Goal: Task Accomplishment & Management: Manage account settings

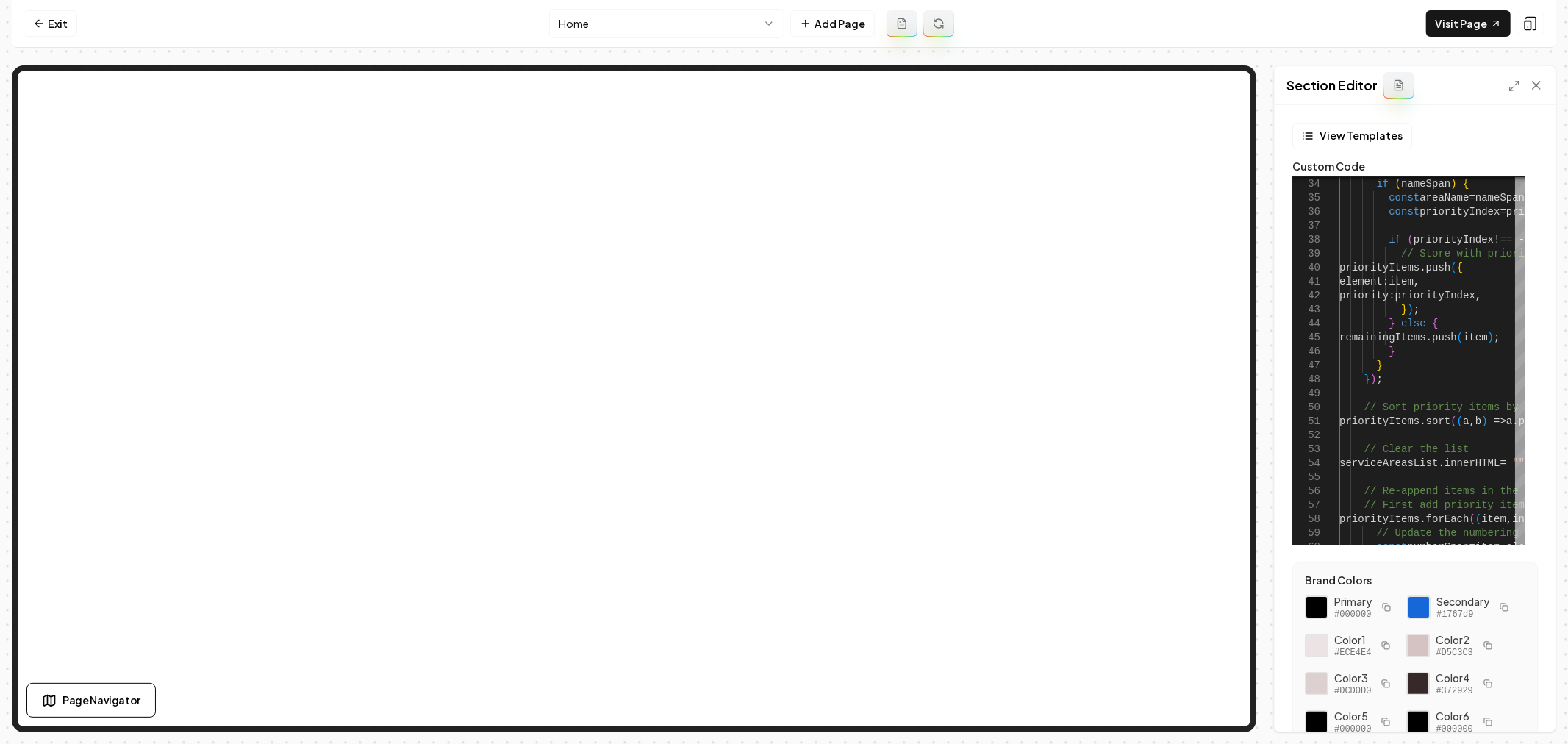
scroll to position [107, 0]
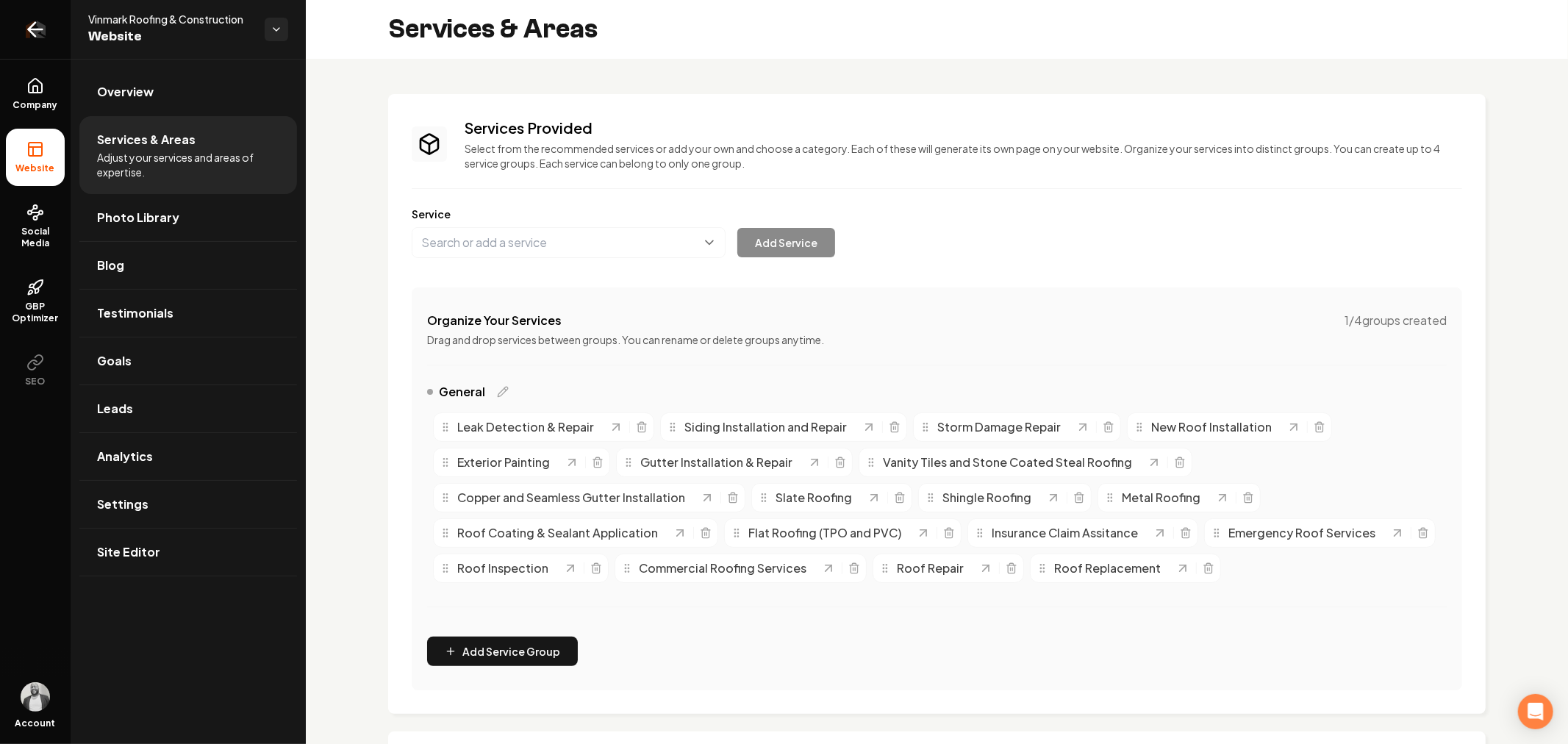
click at [31, 29] on icon "Return to dashboard" at bounding box center [35, 29] width 14 height 0
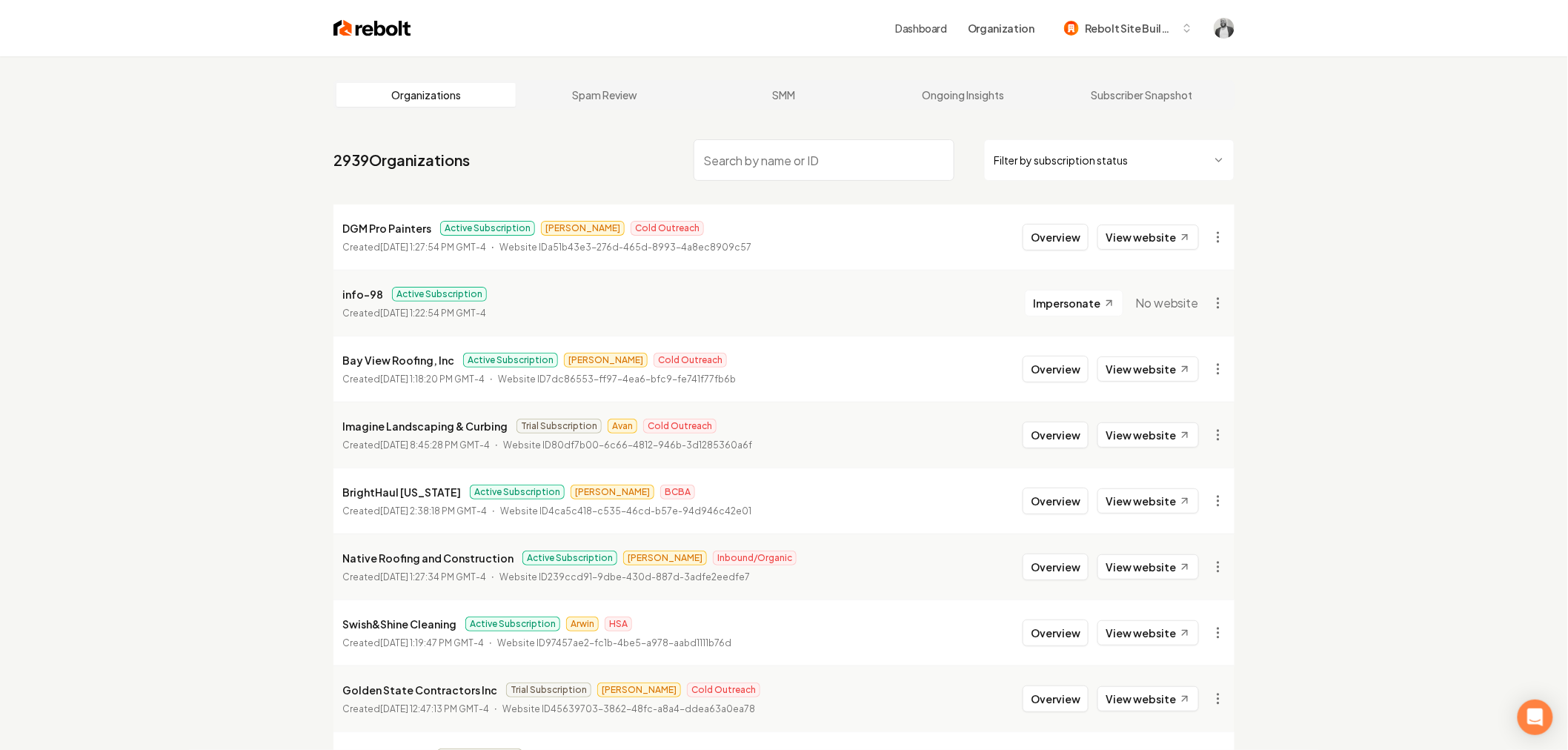
paste input "The Maxx Land Development"
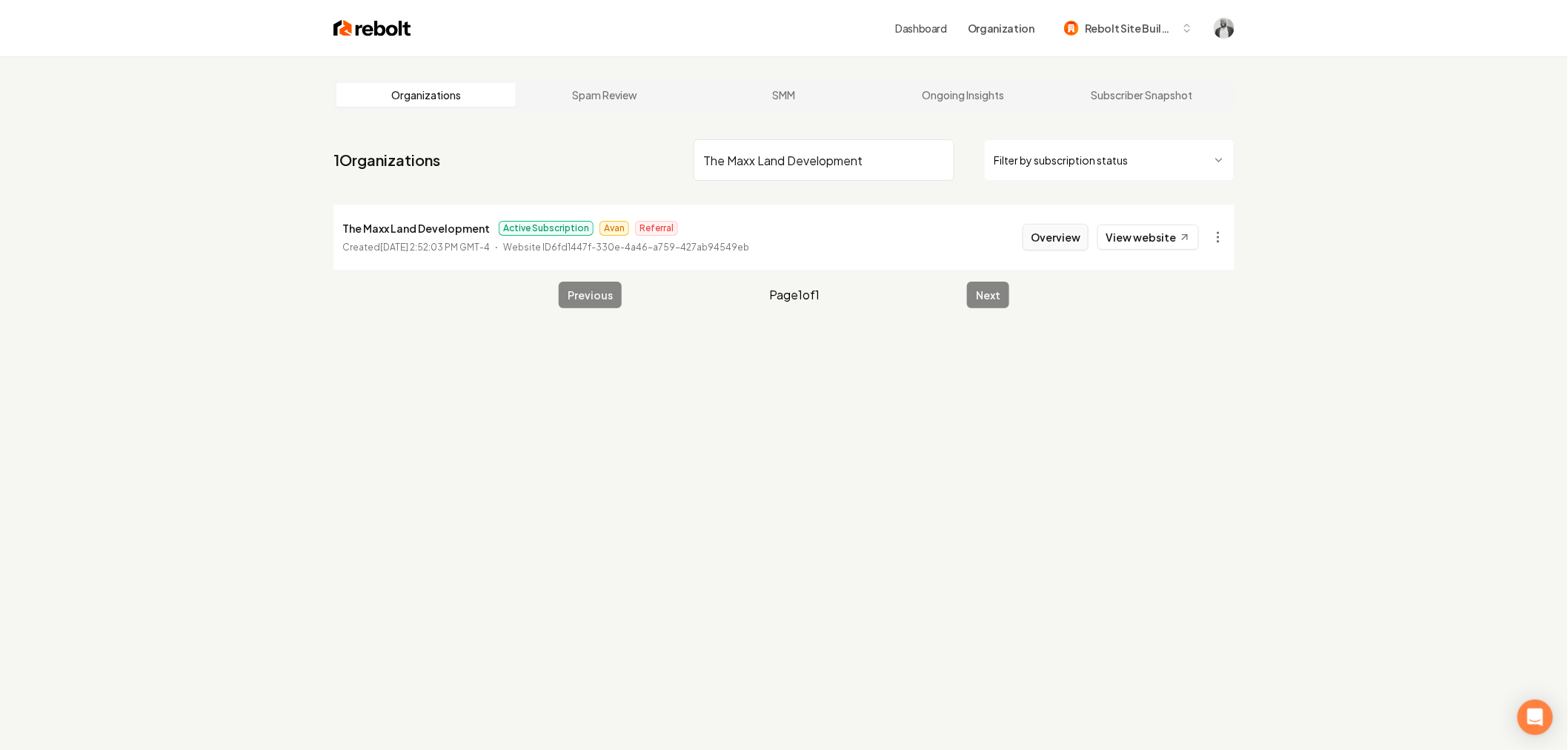
type input "The Maxx Land Development"
click at [1057, 240] on button "Overview" at bounding box center [1055, 237] width 66 height 26
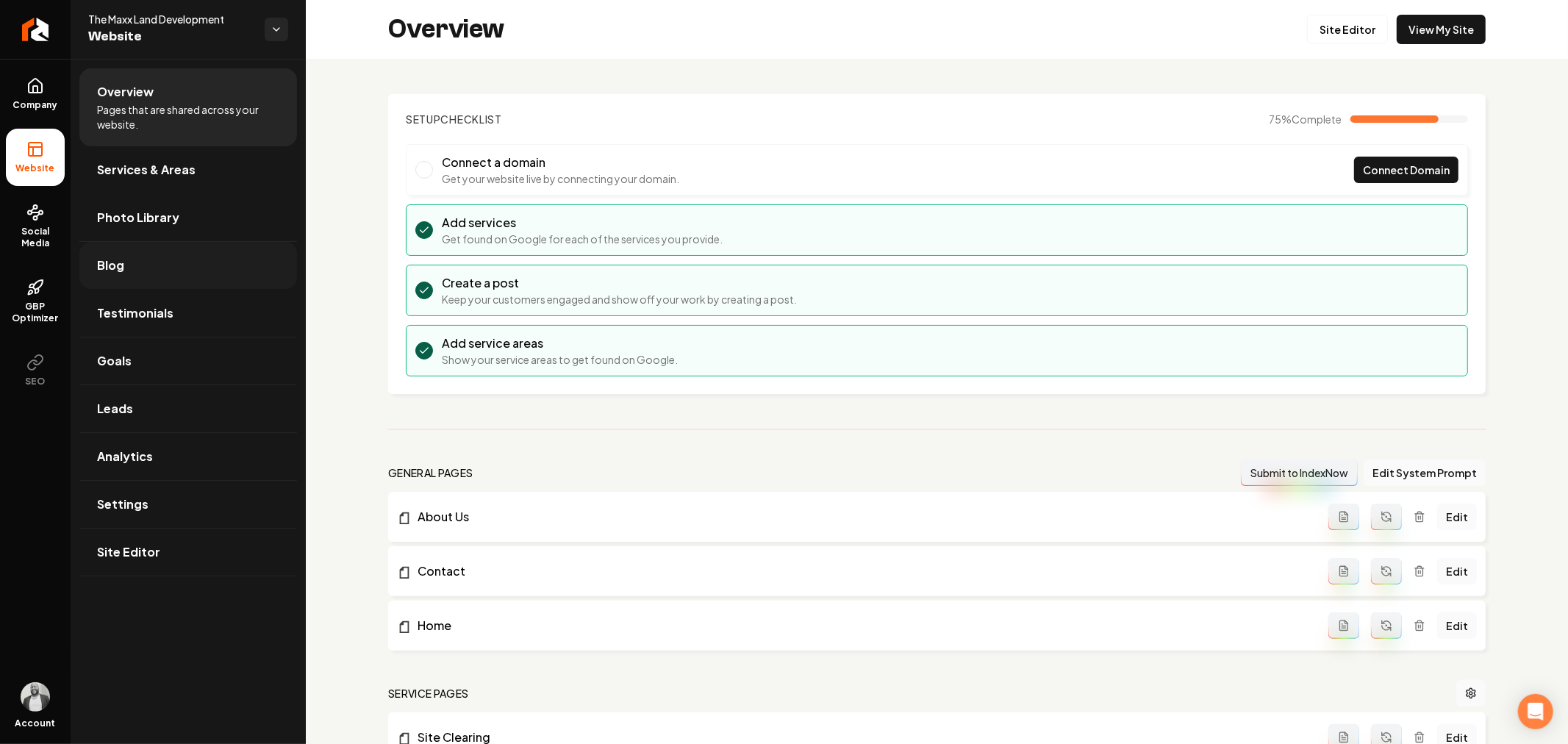
drag, startPoint x: 147, startPoint y: 222, endPoint x: 254, endPoint y: 265, distance: 115.3
click at [149, 222] on span "Photo Library" at bounding box center [137, 217] width 82 height 18
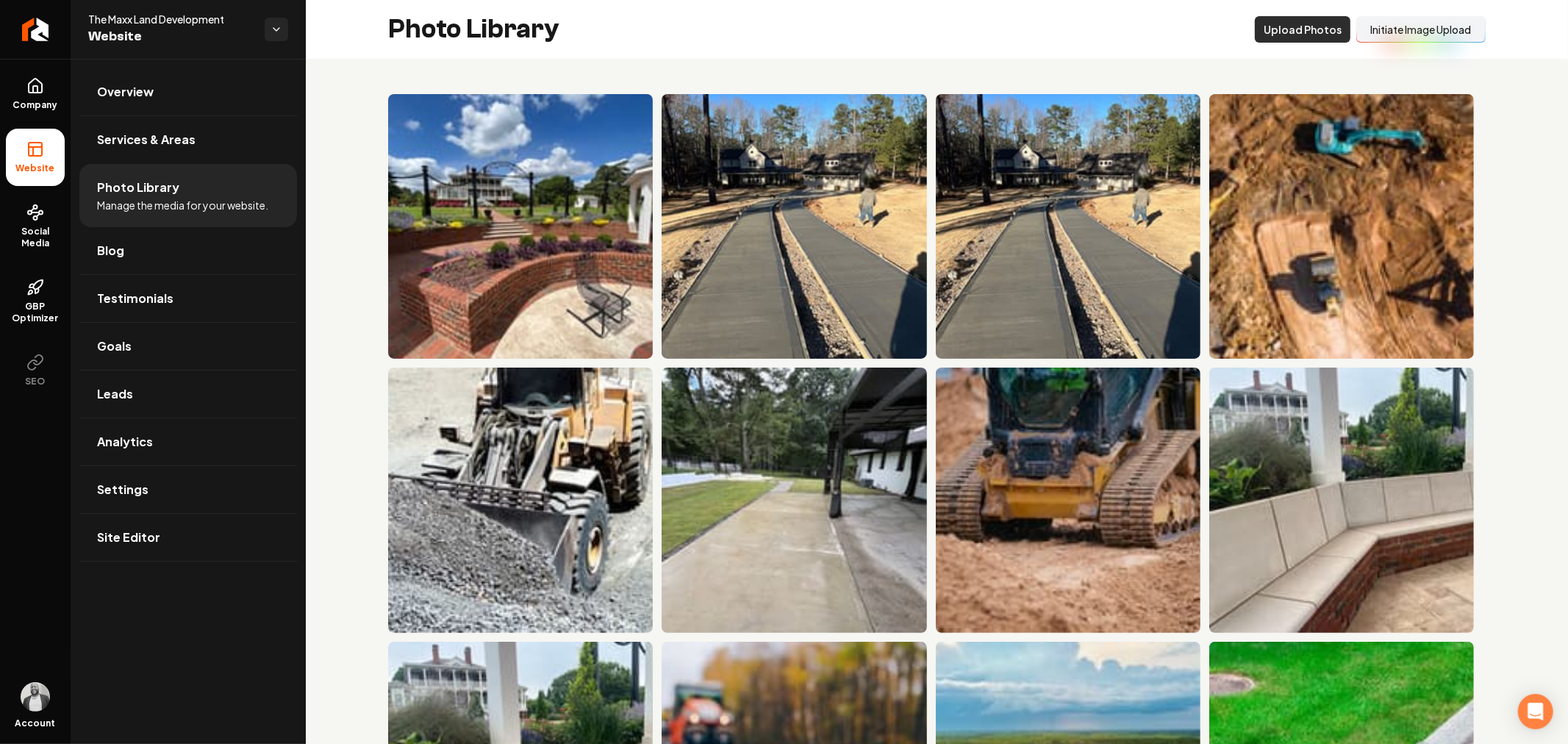
click at [1288, 31] on button "Upload Photos" at bounding box center [1302, 29] width 96 height 26
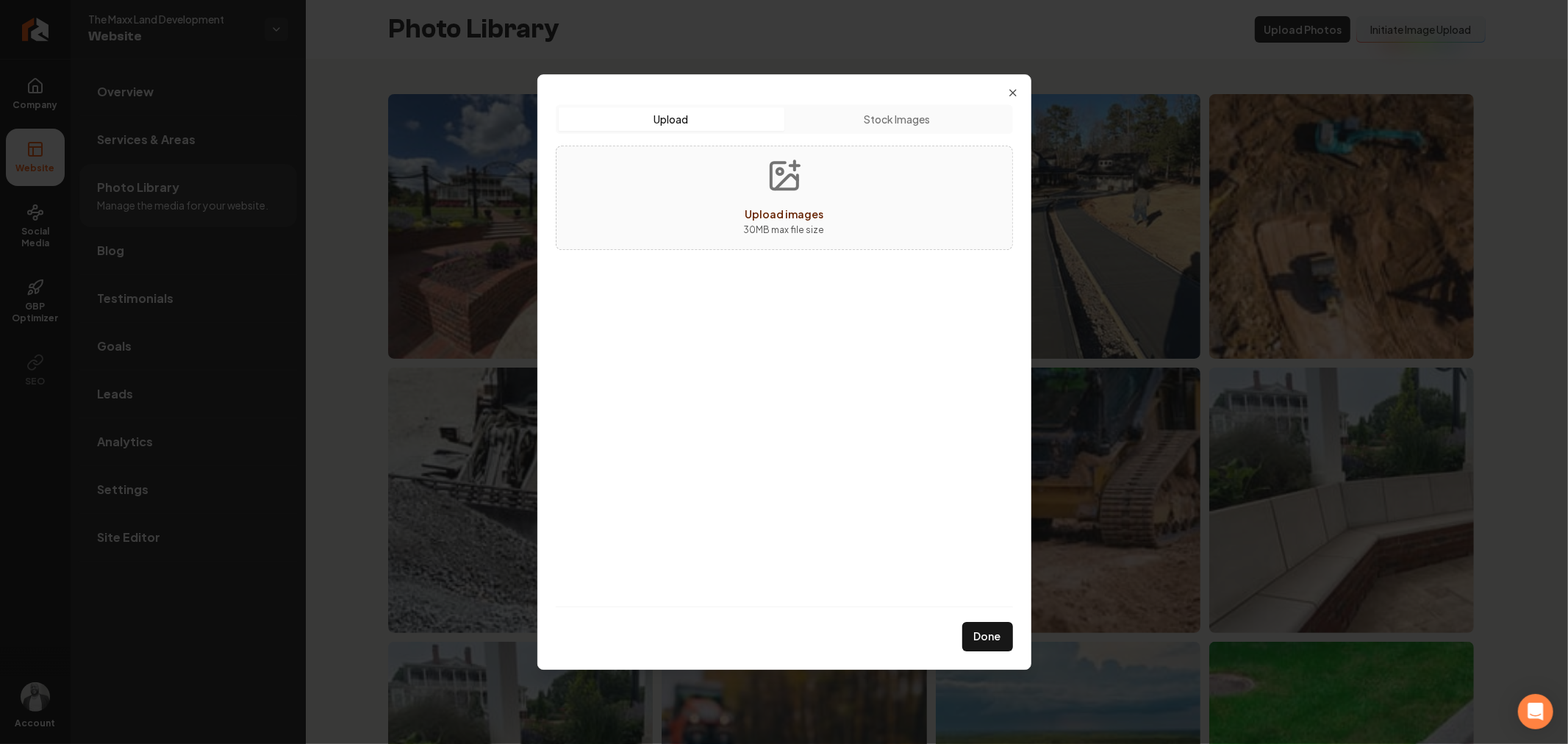
click at [776, 180] on icon "Upload images" at bounding box center [784, 176] width 35 height 35
type input "**********"
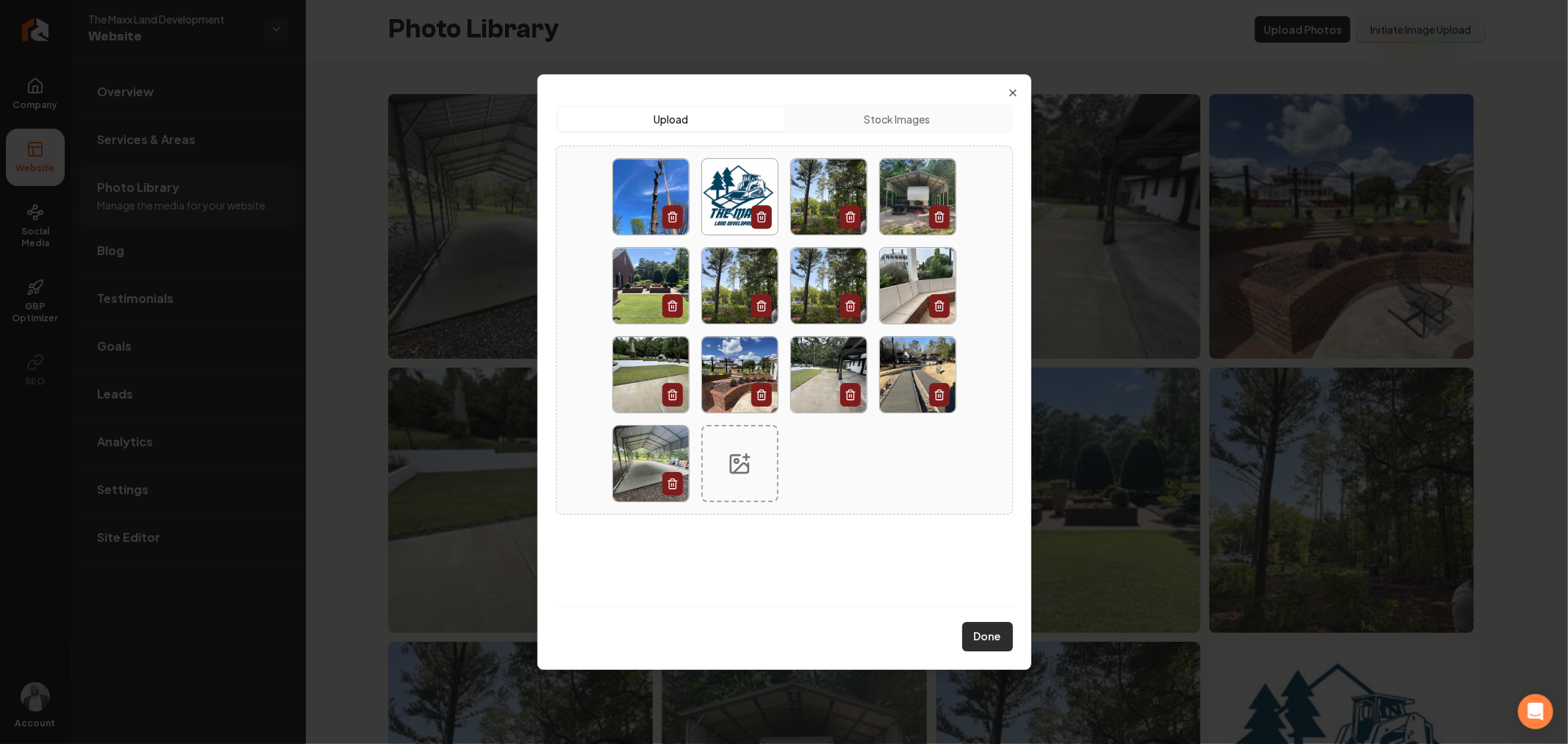
click at [982, 630] on button "Done" at bounding box center [987, 637] width 51 height 29
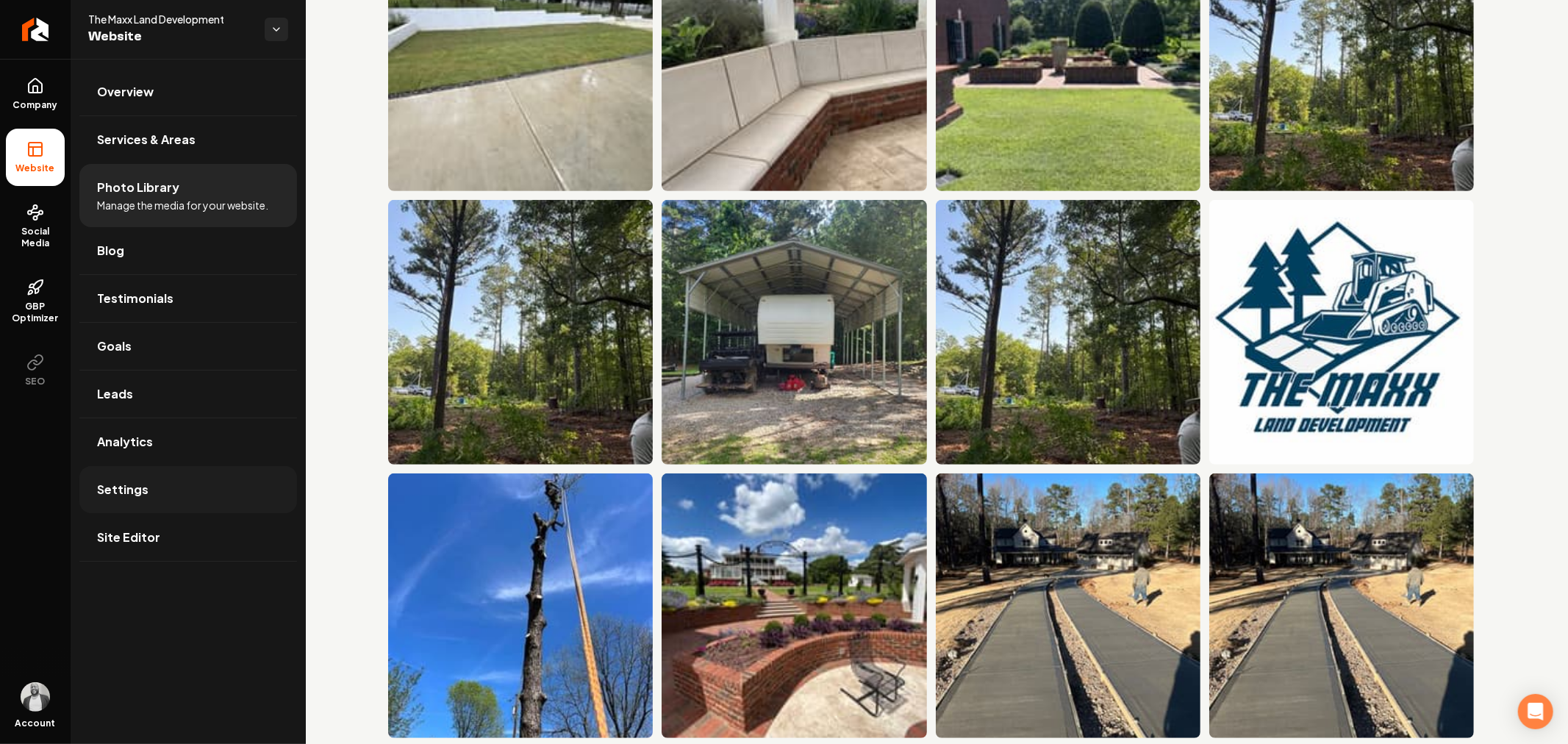
scroll to position [326, 0]
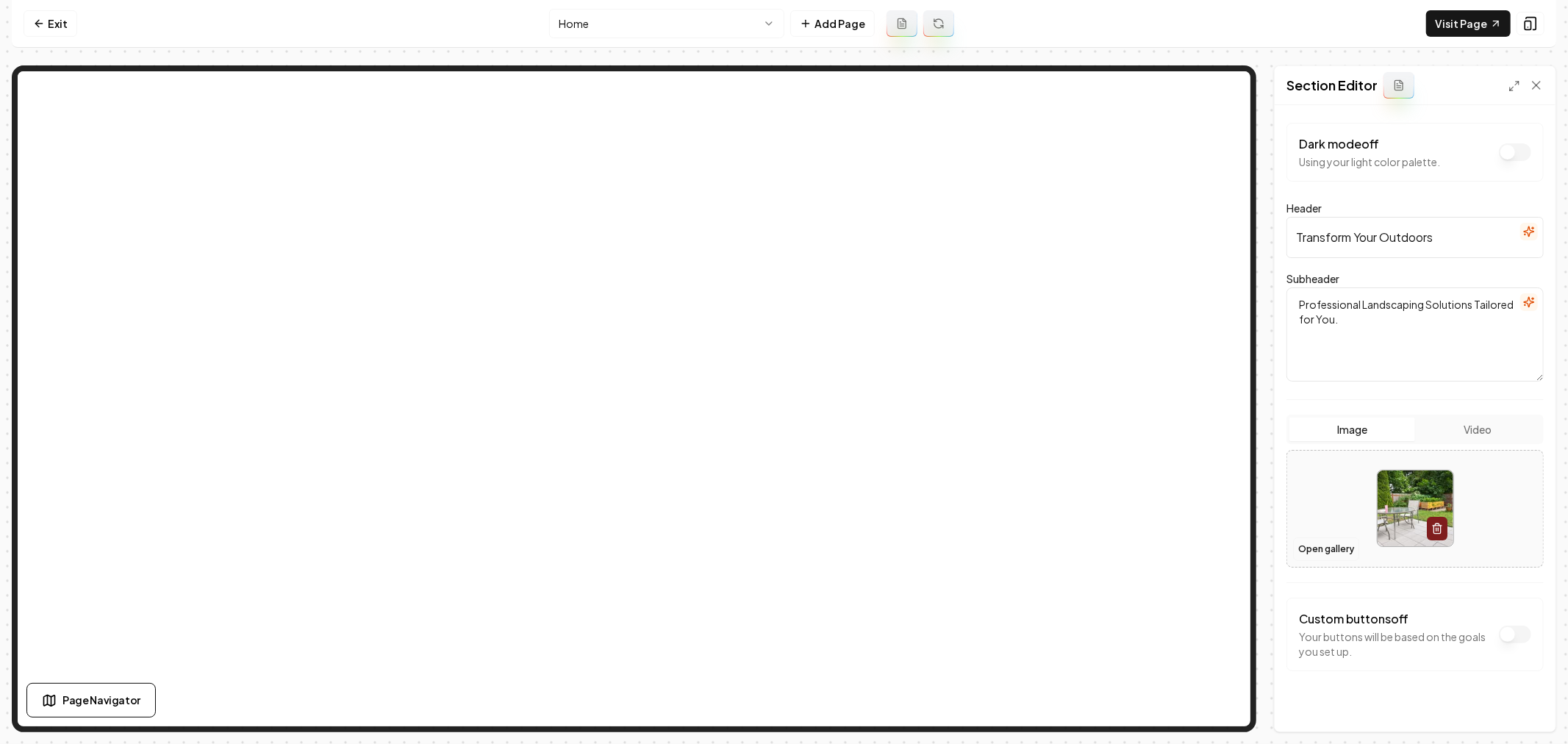
click at [1309, 550] on button "Open gallery" at bounding box center [1326, 548] width 66 height 24
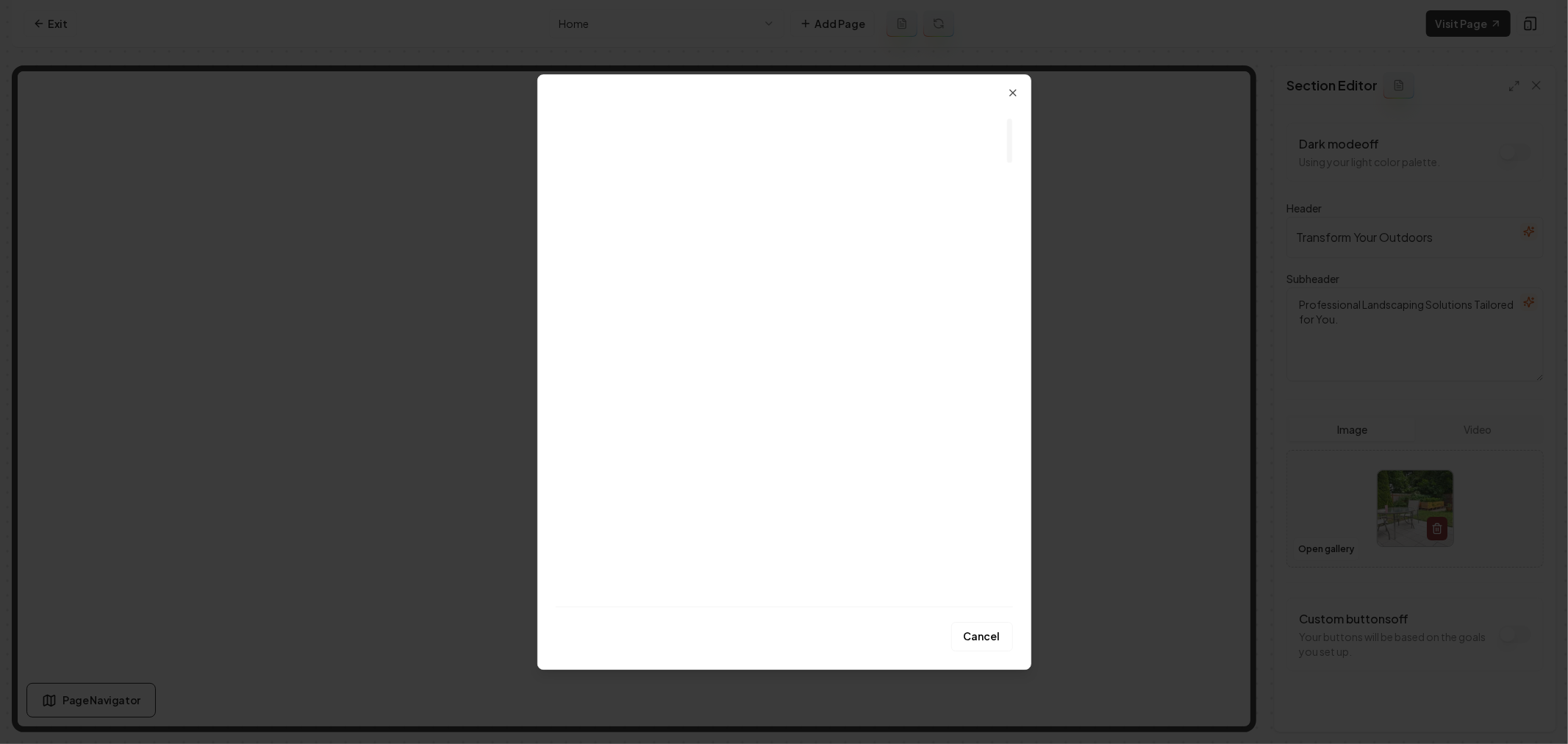
scroll to position [163, 0]
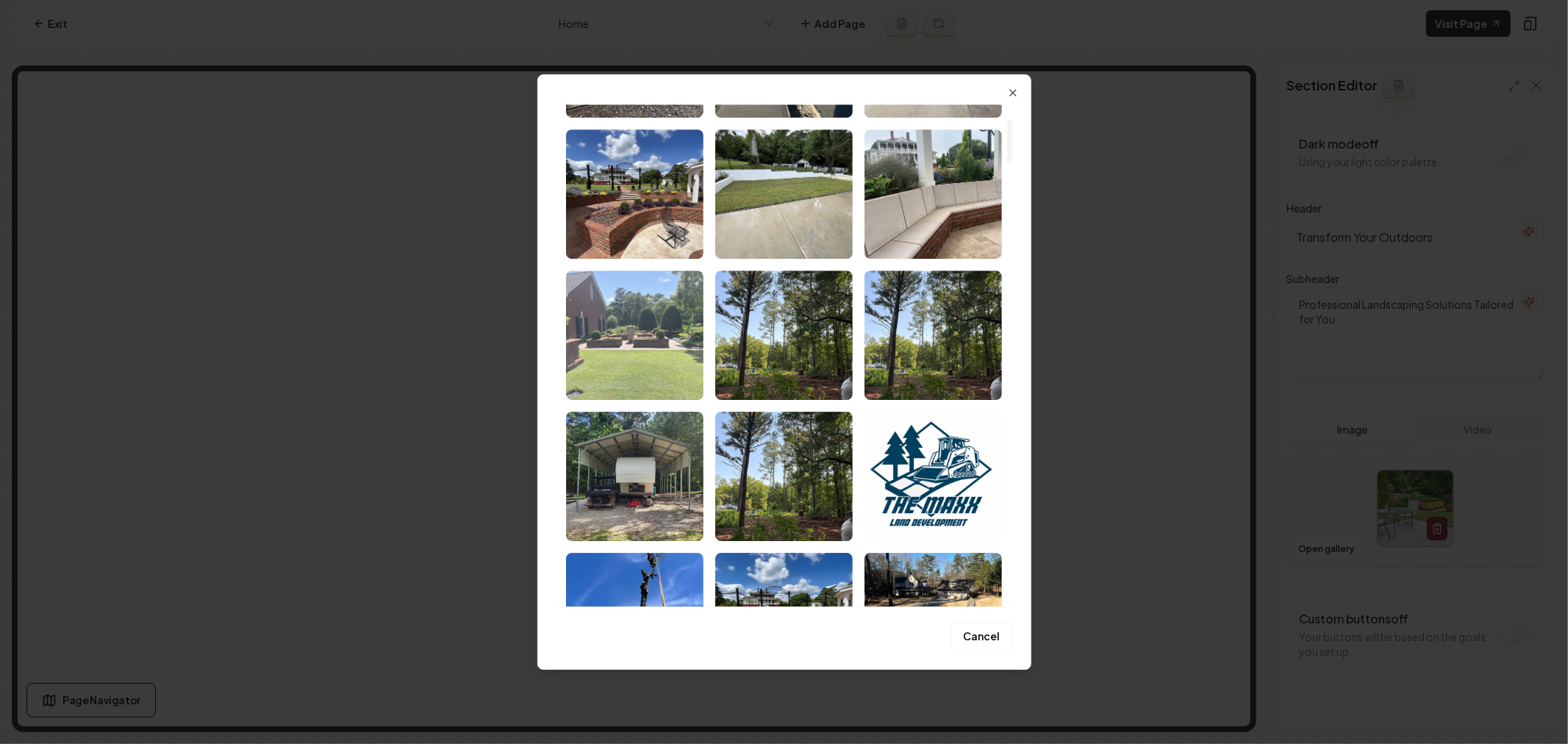
click at [651, 355] on img "Select image image_689cea205c7cd75eb8741cc8.png" at bounding box center [634, 335] width 137 height 130
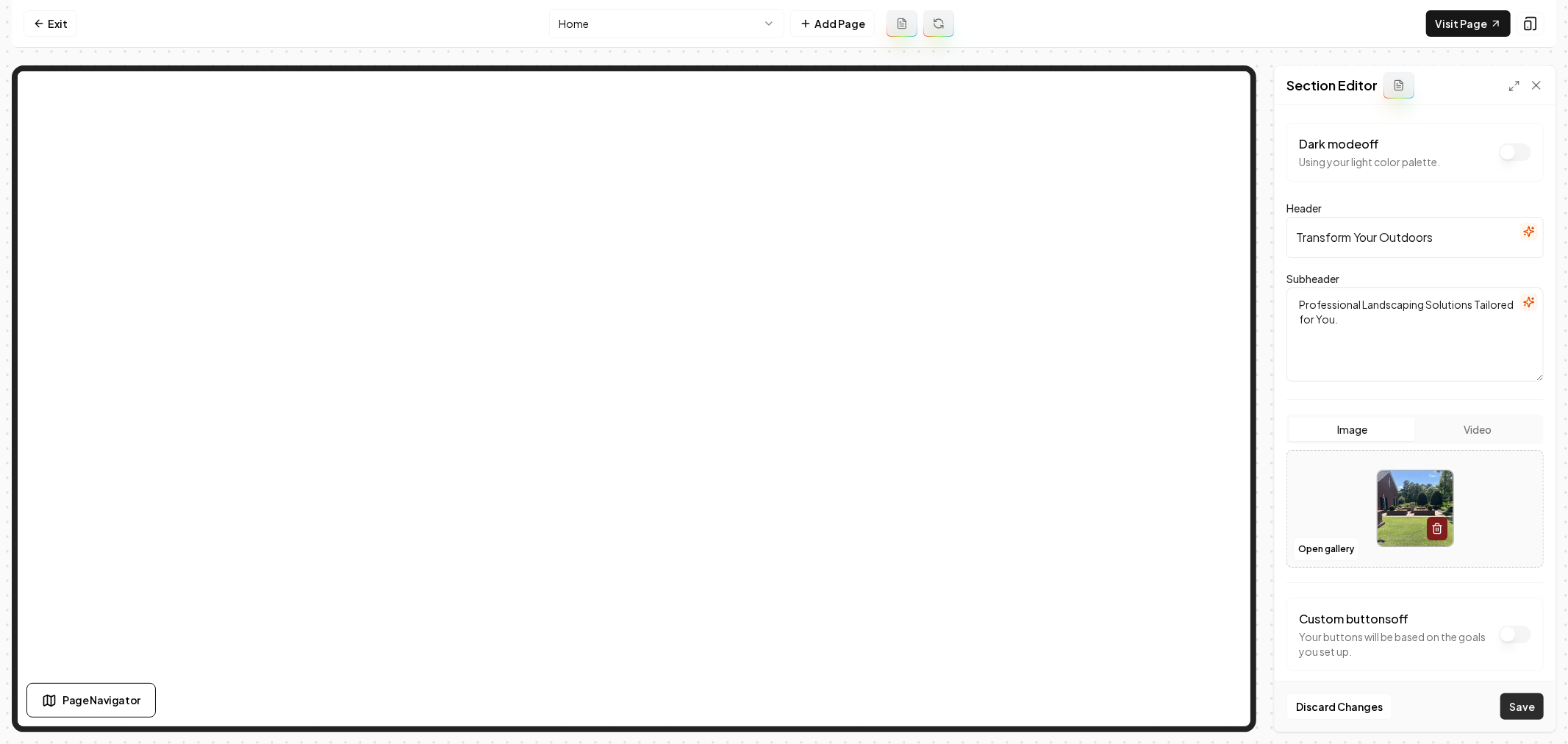
click at [1510, 700] on button "Save" at bounding box center [1521, 706] width 44 height 26
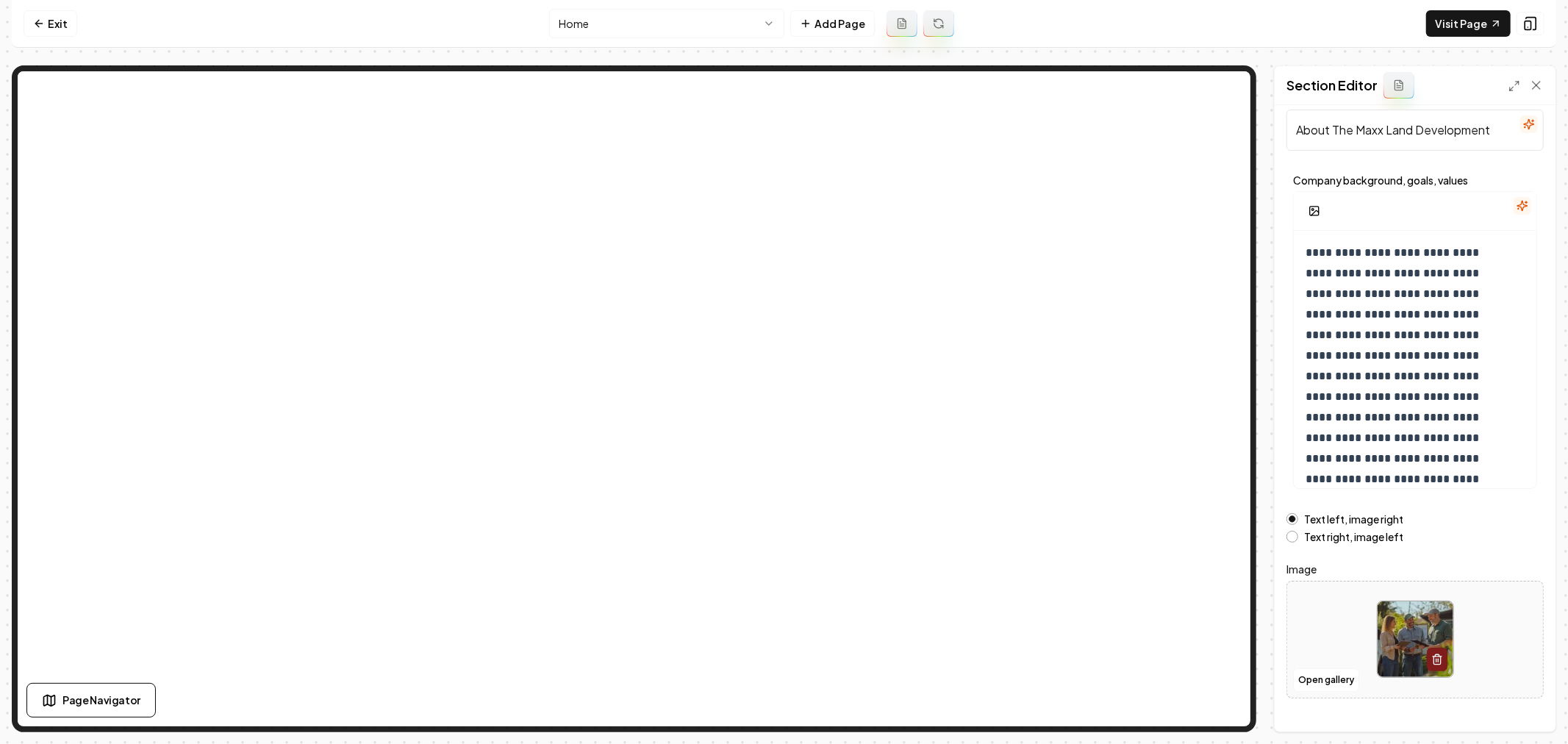
scroll to position [50, 0]
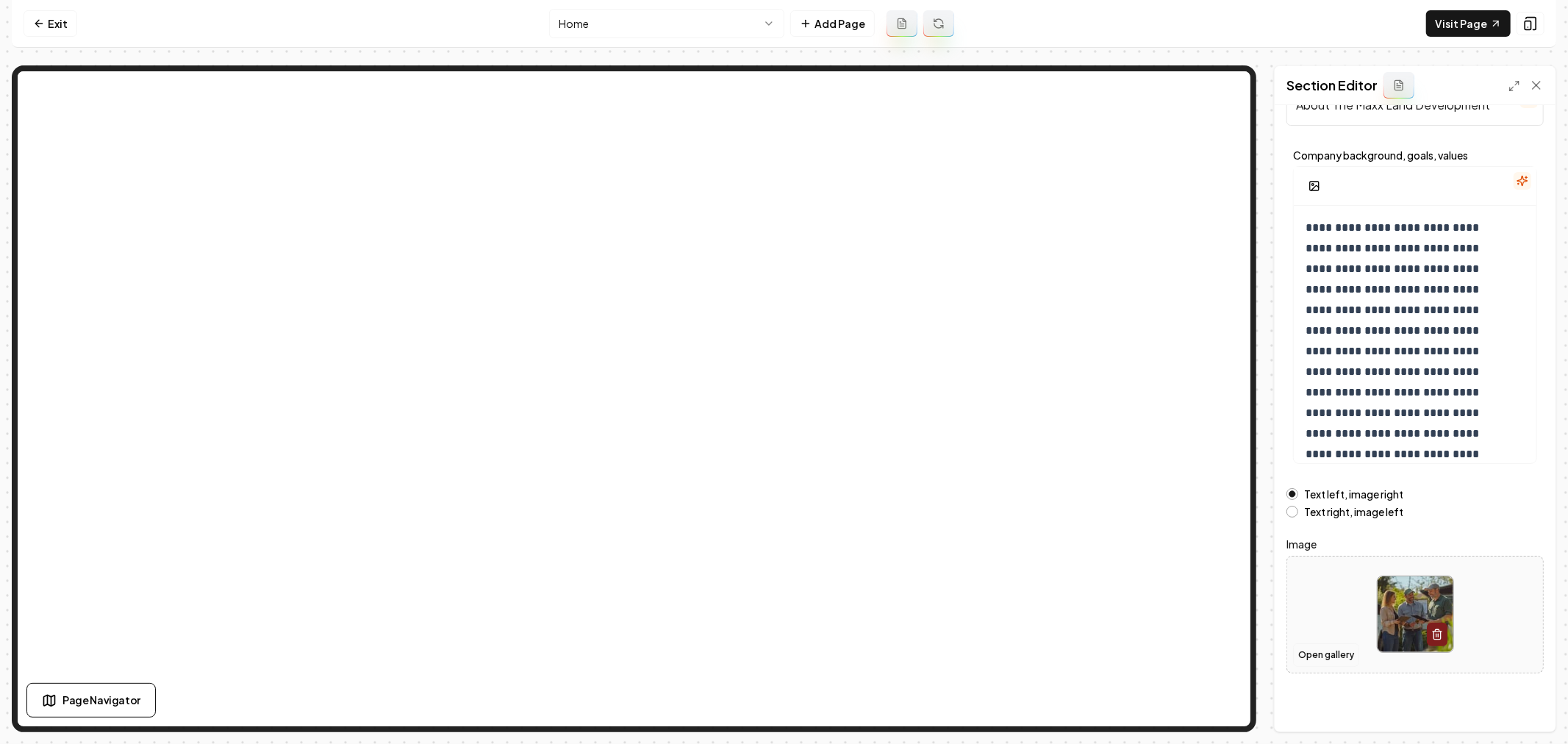
click at [1331, 655] on button "Open gallery" at bounding box center [1326, 654] width 66 height 24
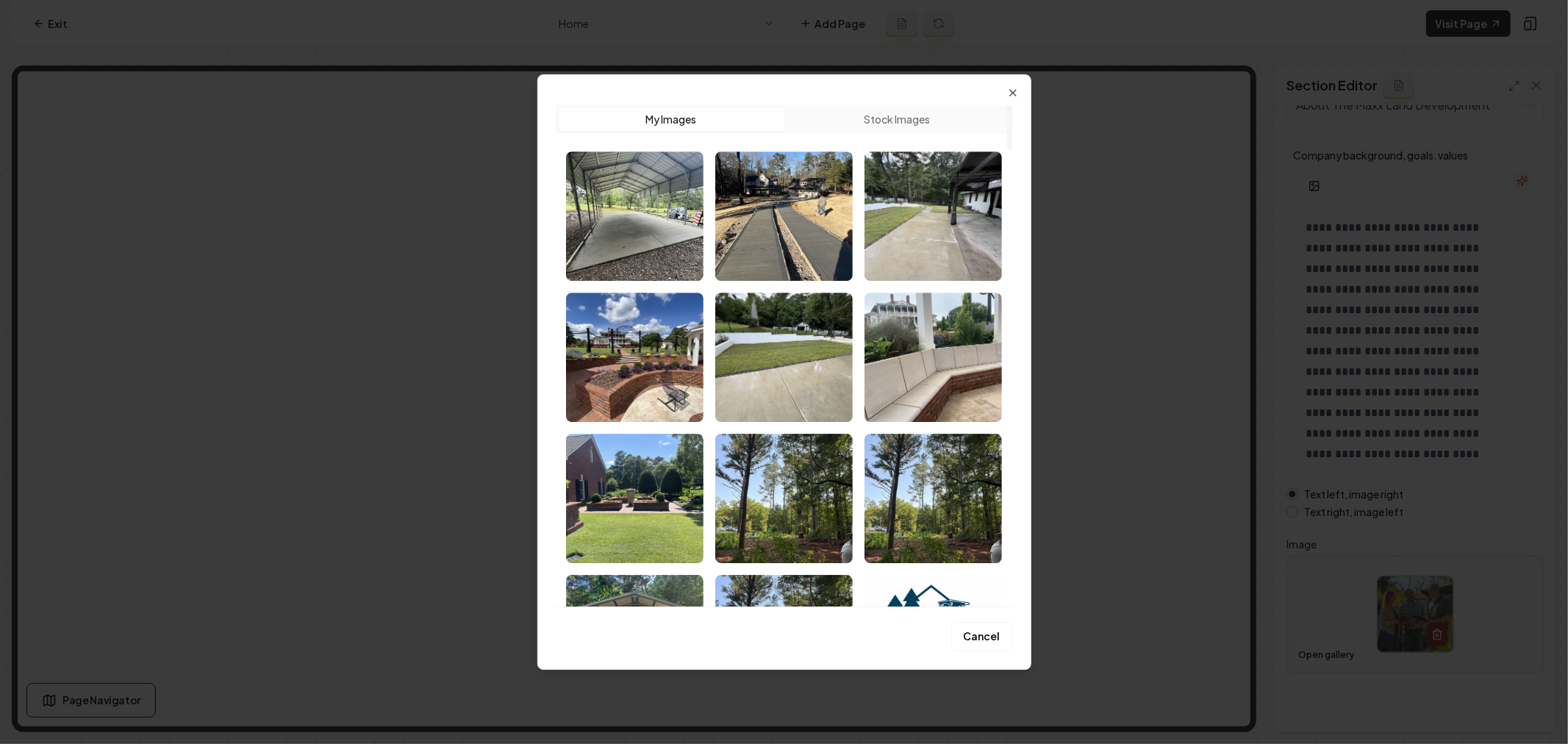
click at [809, 240] on img "Select image image_689cea295c7cd75eb8746066.png" at bounding box center [783, 216] width 137 height 130
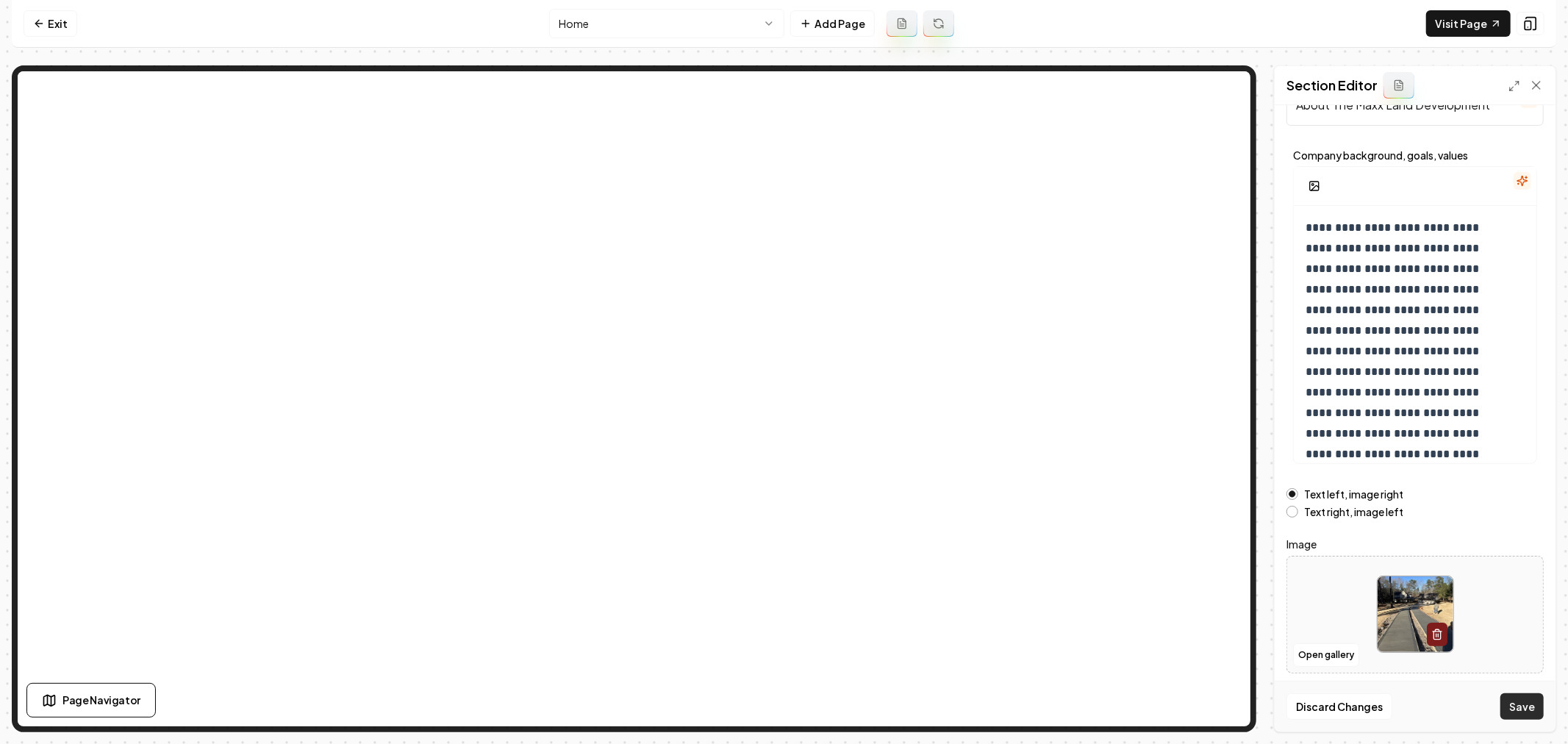
click at [1525, 701] on button "Save" at bounding box center [1521, 706] width 44 height 26
click at [694, 31] on html "**********" at bounding box center [784, 372] width 1568 height 744
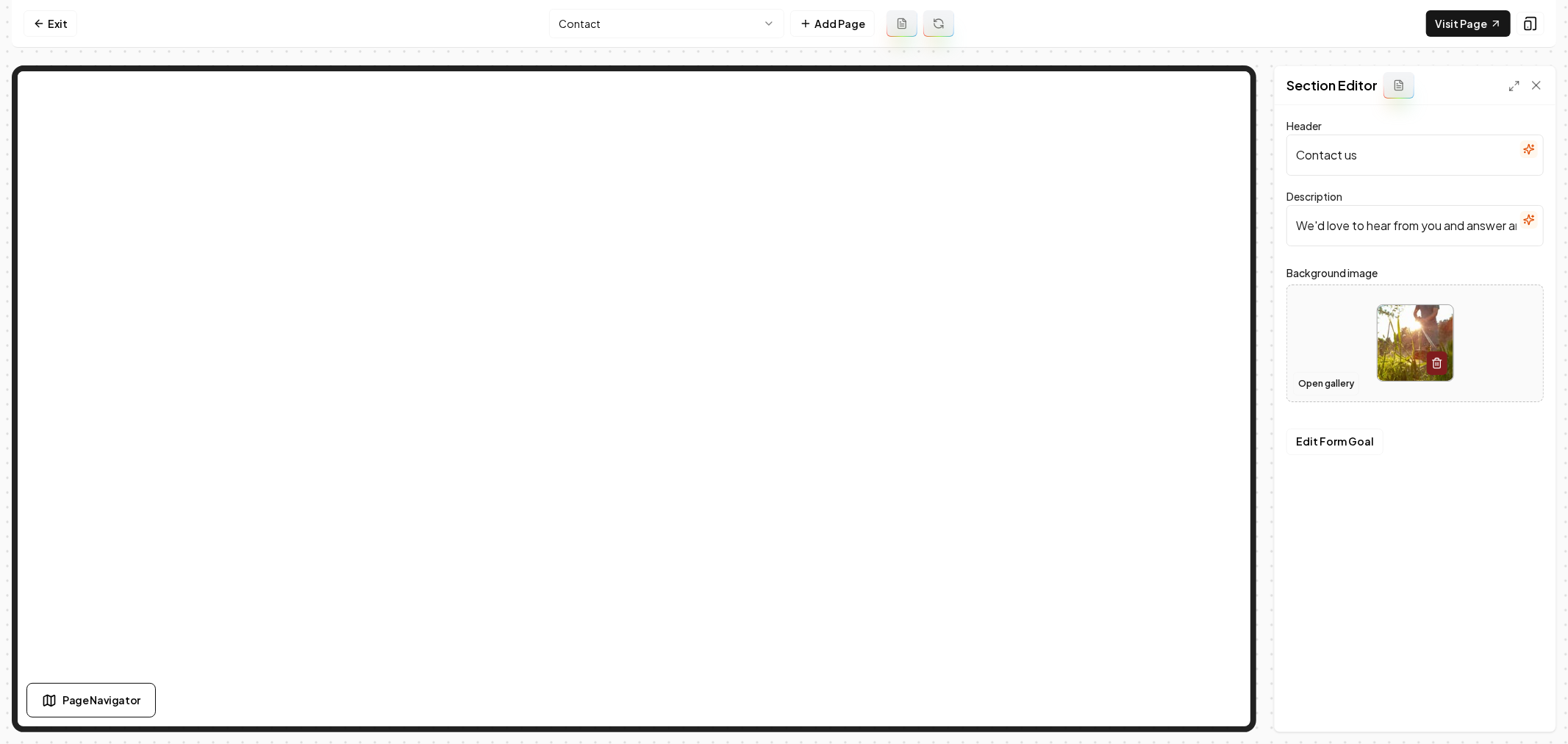
click at [1325, 382] on button "Open gallery" at bounding box center [1326, 384] width 66 height 24
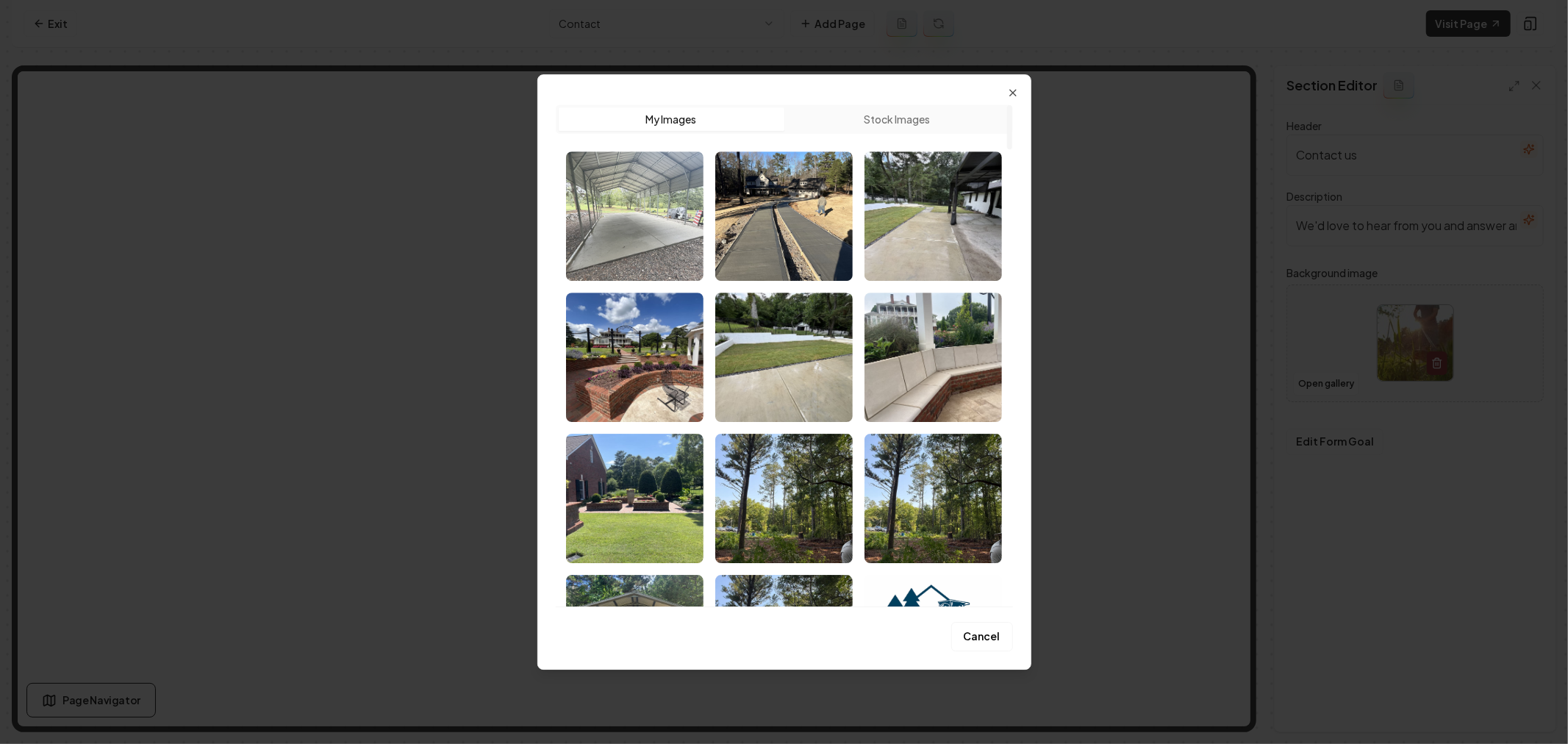
click at [629, 243] on img "Select image image_689cea2c5c7cd75eb8747588.png" at bounding box center [634, 216] width 137 height 130
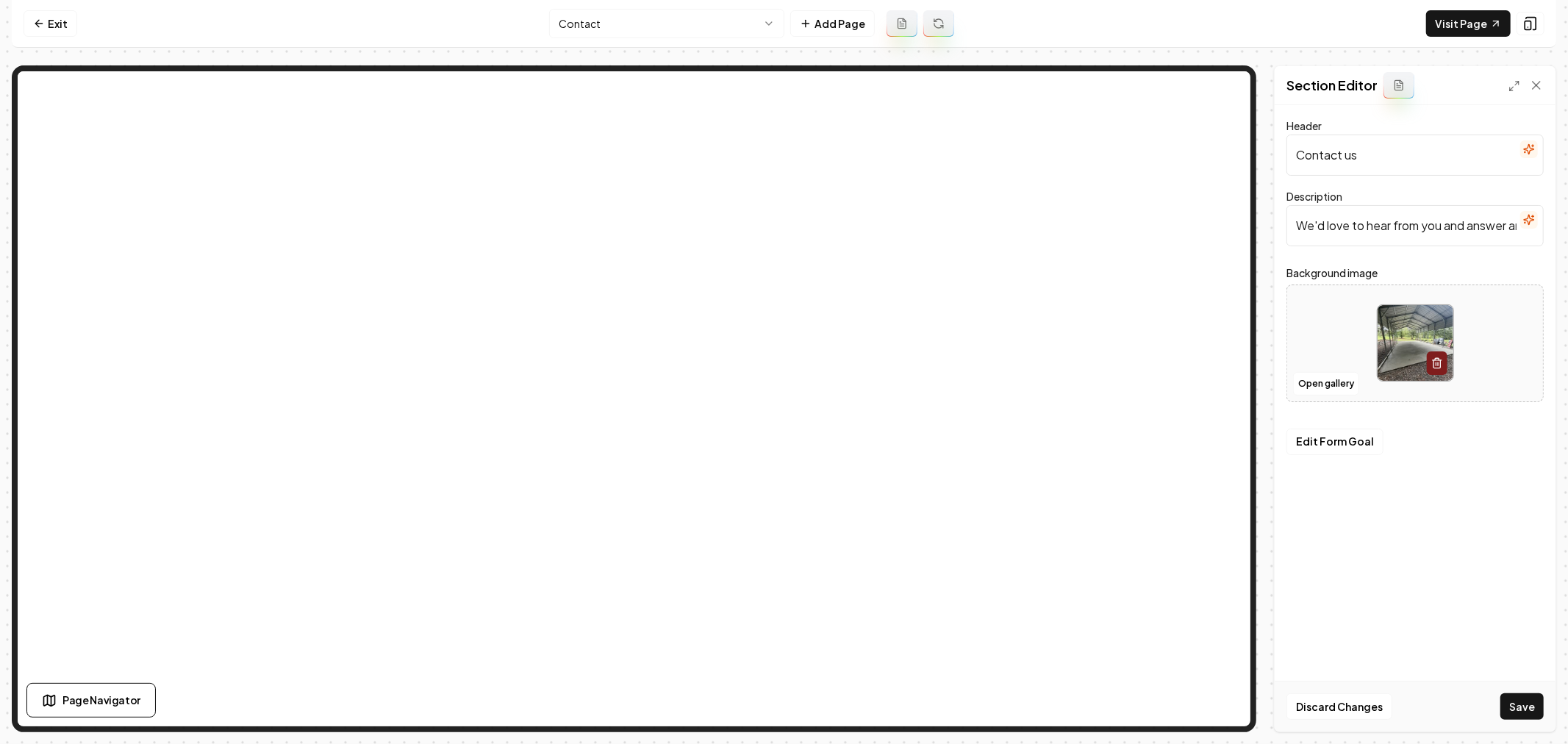
drag, startPoint x: 1515, startPoint y: 703, endPoint x: 1500, endPoint y: 696, distance: 16.6
click at [1513, 701] on button "Save" at bounding box center [1521, 706] width 44 height 26
click at [679, 27] on html "Computer Required This feature is only available on a computer. Please switch t…" at bounding box center [784, 372] width 1568 height 744
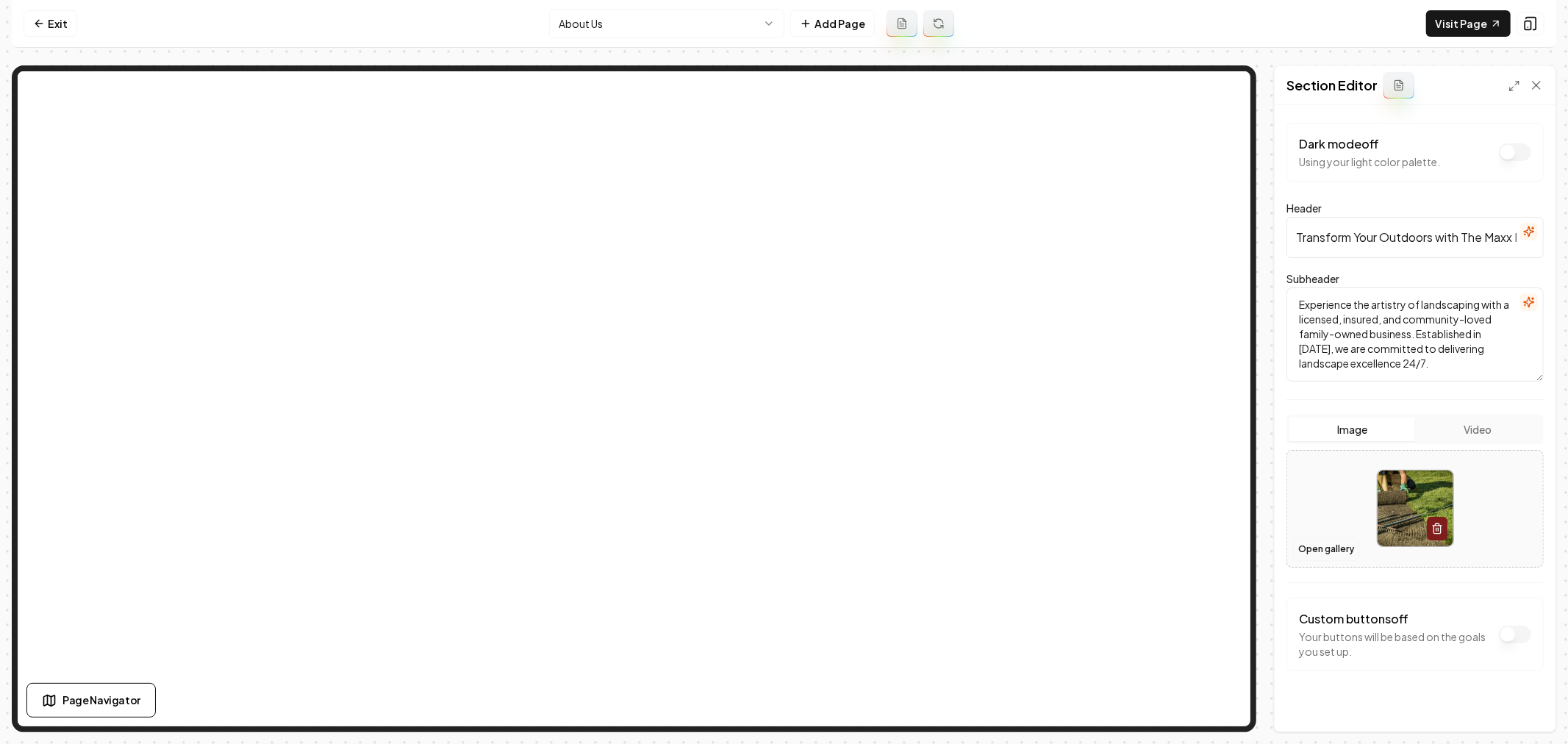
click at [1331, 552] on button "Open gallery" at bounding box center [1326, 548] width 66 height 24
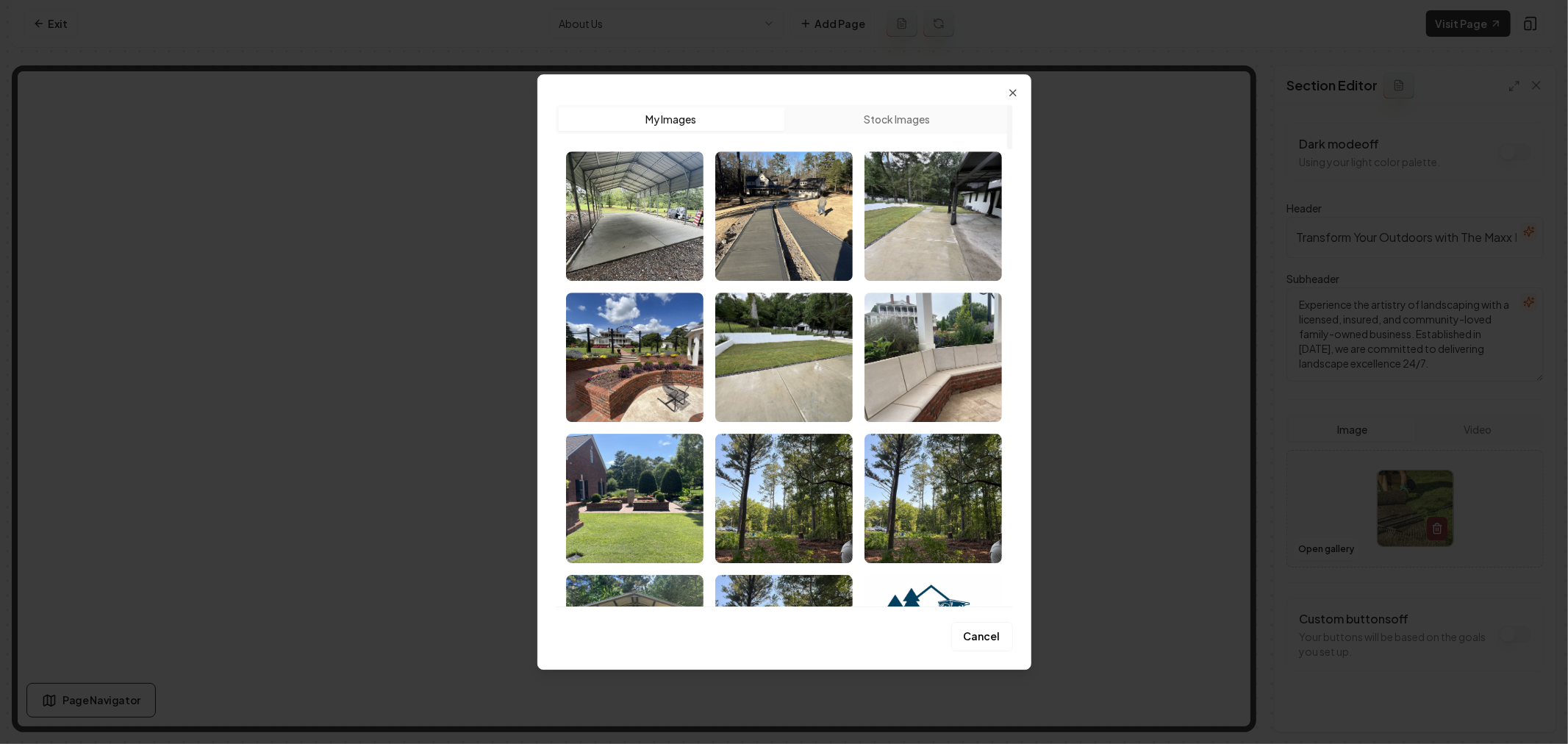
click at [647, 366] on img "Select image image_689cea245c7cd75eb8743716.png" at bounding box center [634, 357] width 137 height 130
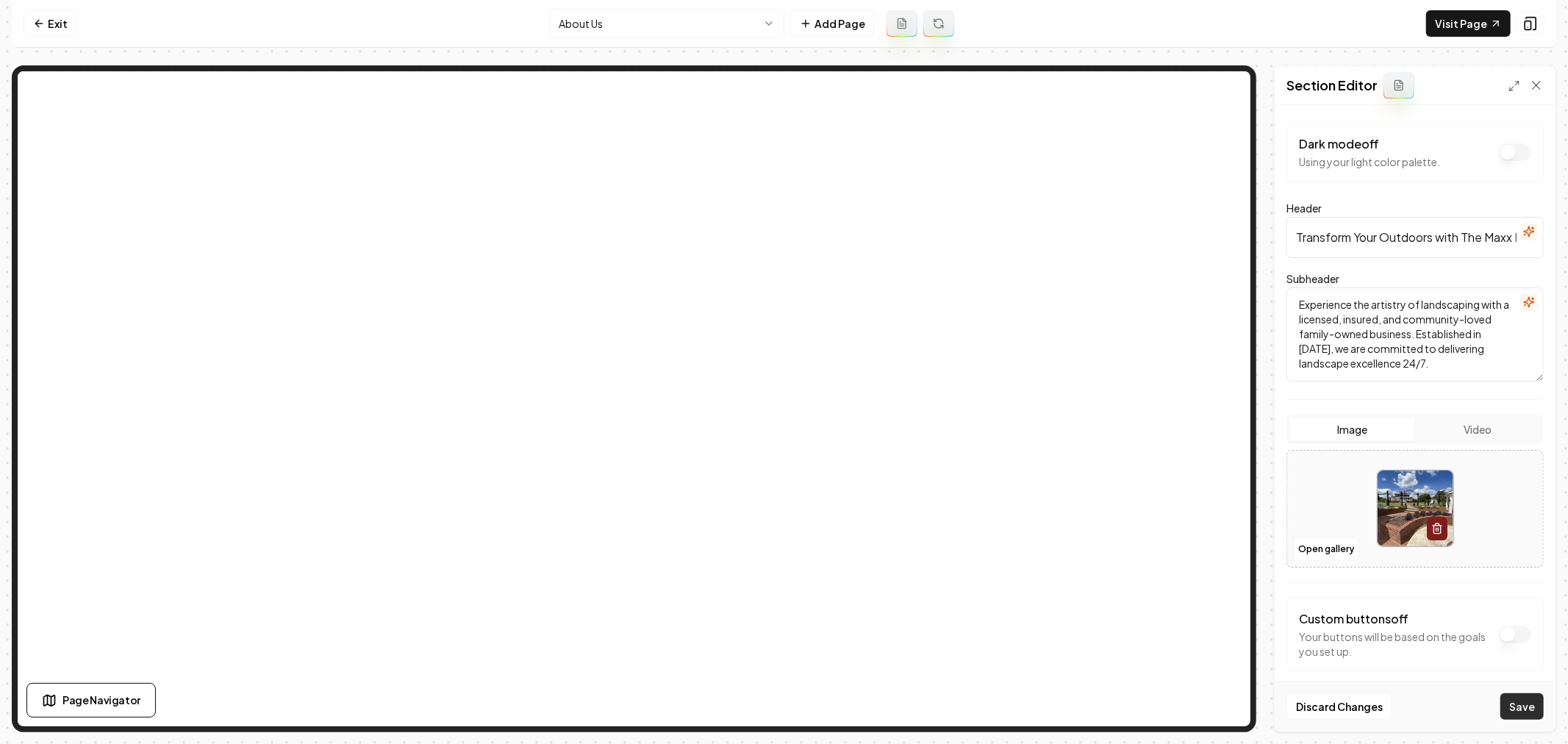
click at [1517, 706] on button "Save" at bounding box center [1521, 706] width 44 height 26
click at [656, 27] on html "Computer Required This feature is only available on a computer. Please switch t…" at bounding box center [784, 372] width 1568 height 744
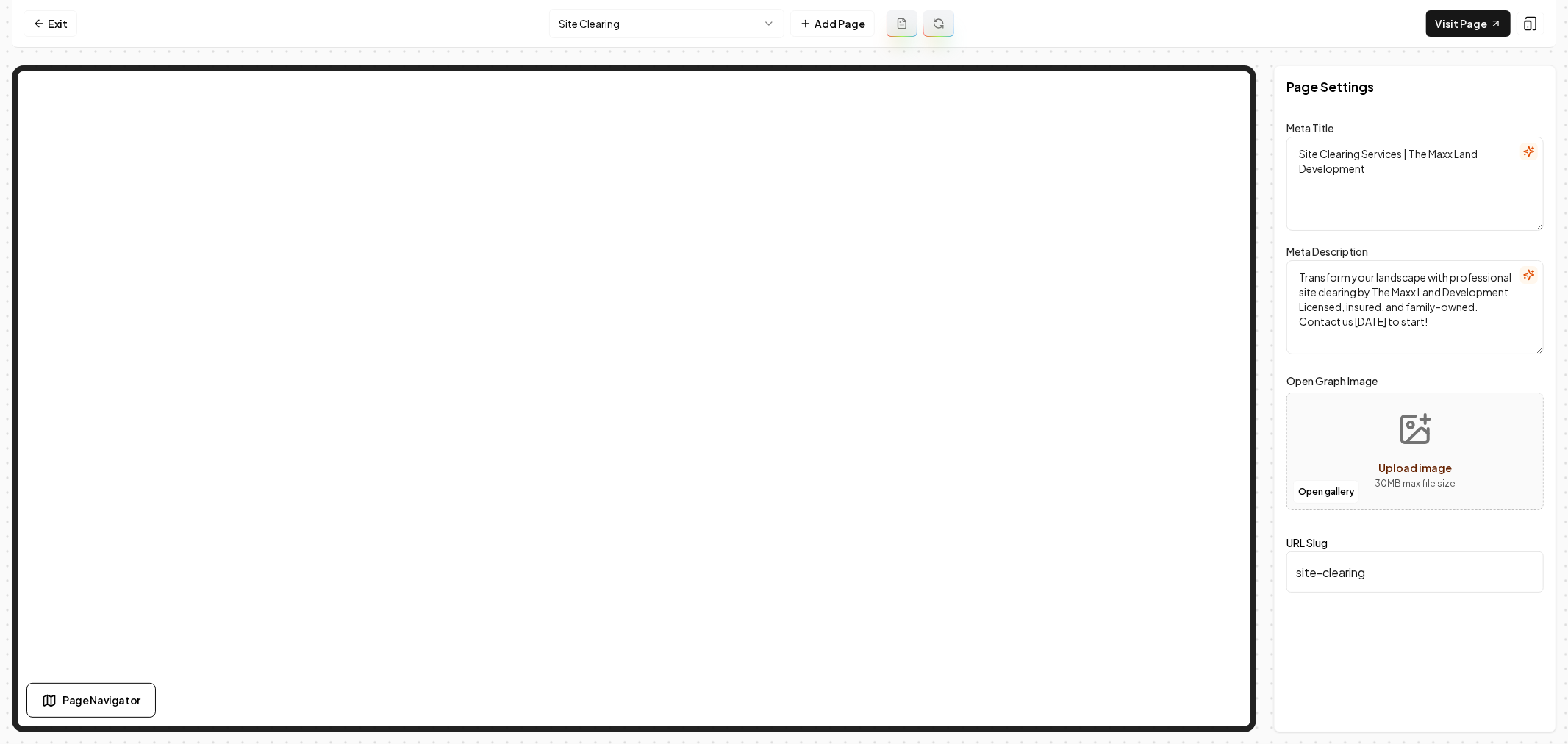
click at [618, 26] on html "Computer Required This feature is only available on a computer. Please switch t…" at bounding box center [784, 372] width 1568 height 744
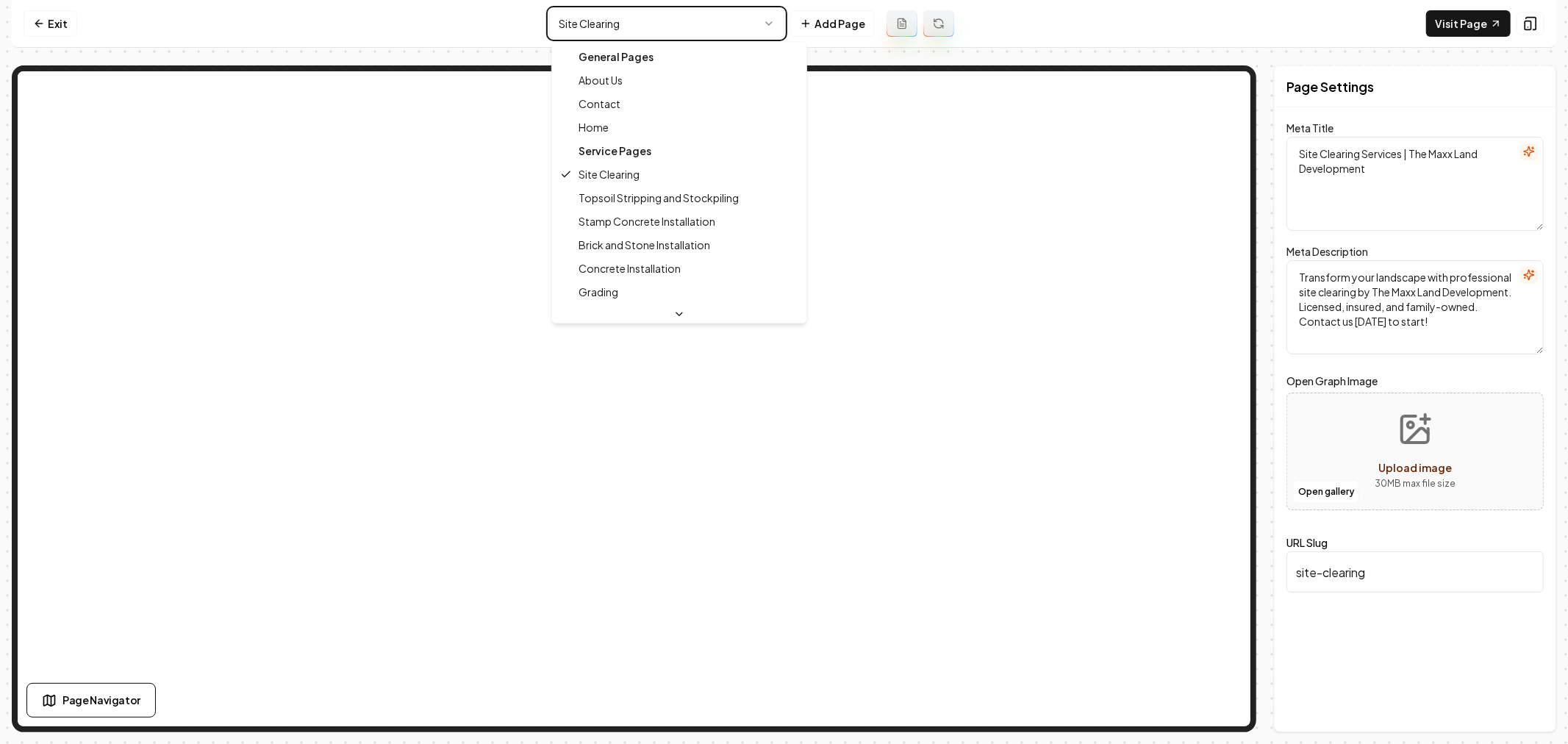
type textarea "Landscaping Excellence & Custom Design | The Maxx Land Development"
type textarea "Transform your outdoor space with The Maxx Land Development. Our expert landsca…"
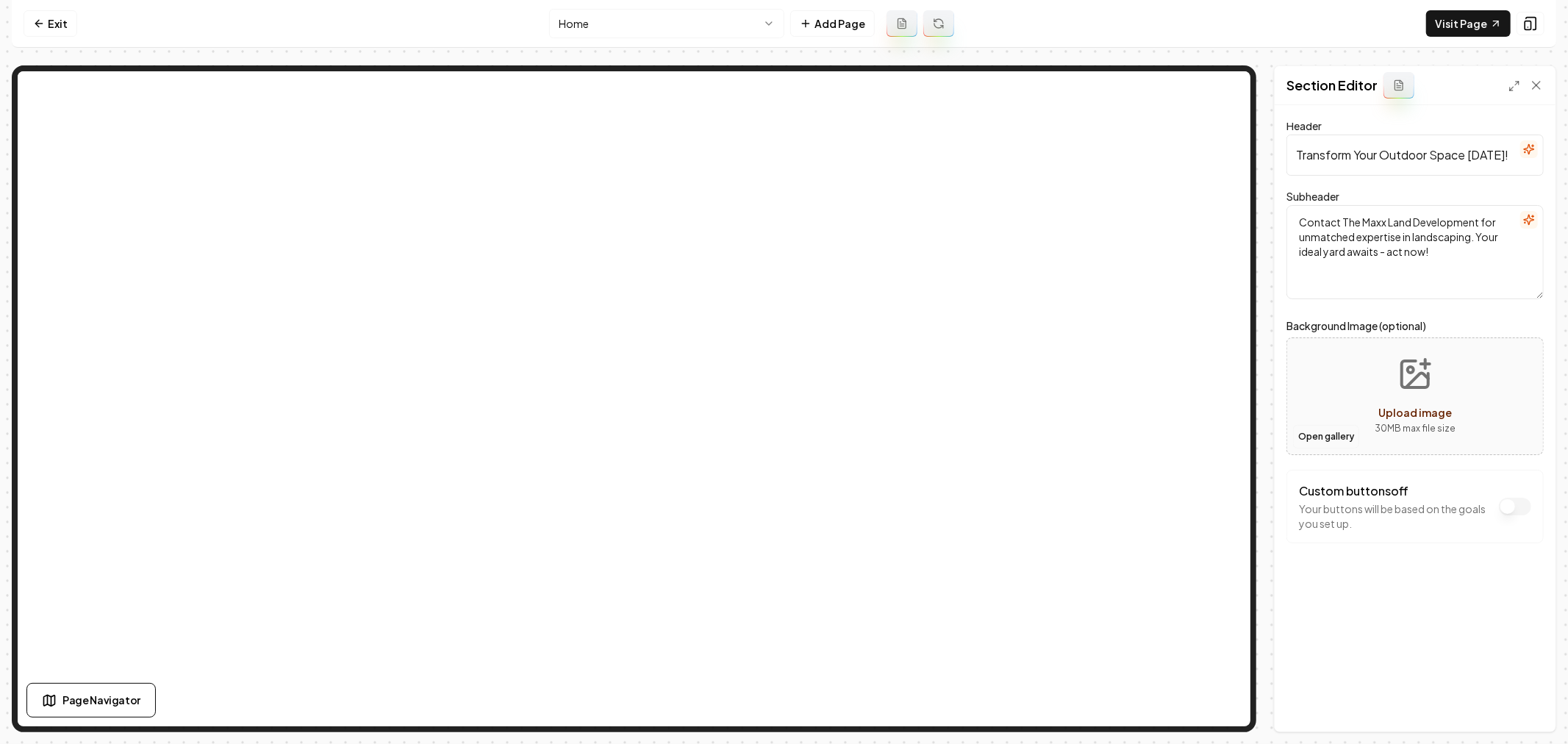
click at [1314, 436] on button "Open gallery" at bounding box center [1326, 436] width 66 height 24
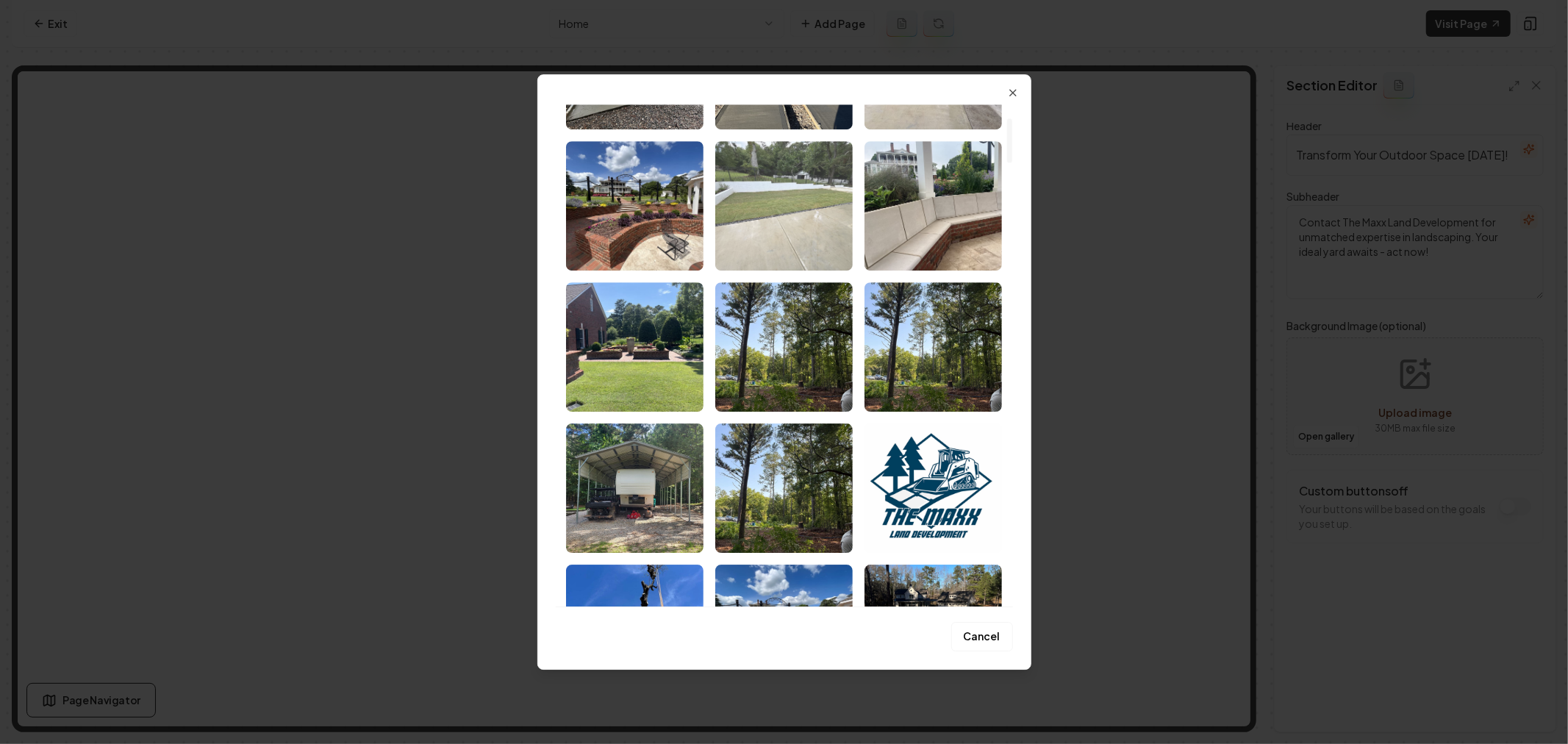
scroll to position [163, 0]
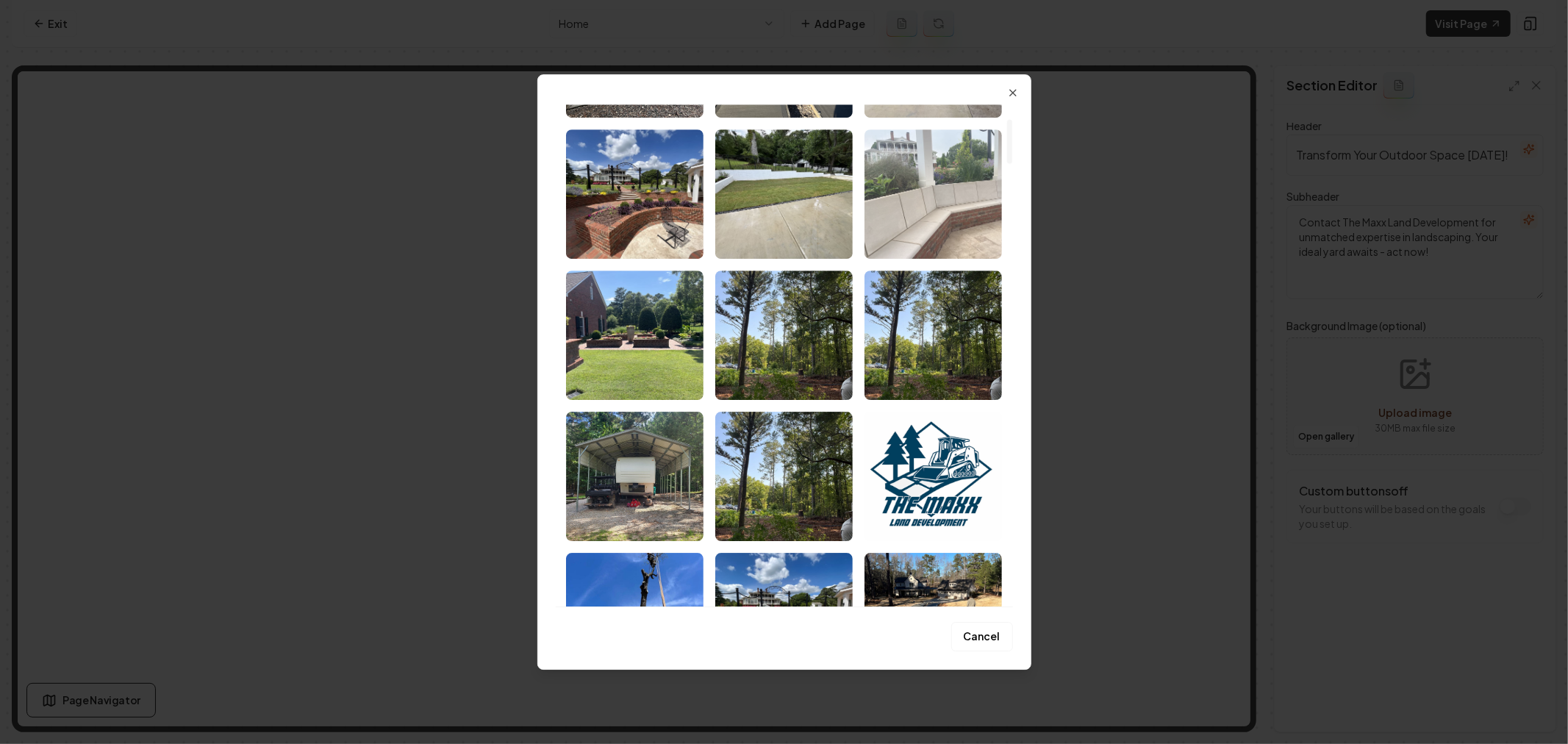
click at [929, 232] on img "Select image image_689cea225c7cd75eb874268d.png" at bounding box center [933, 194] width 137 height 130
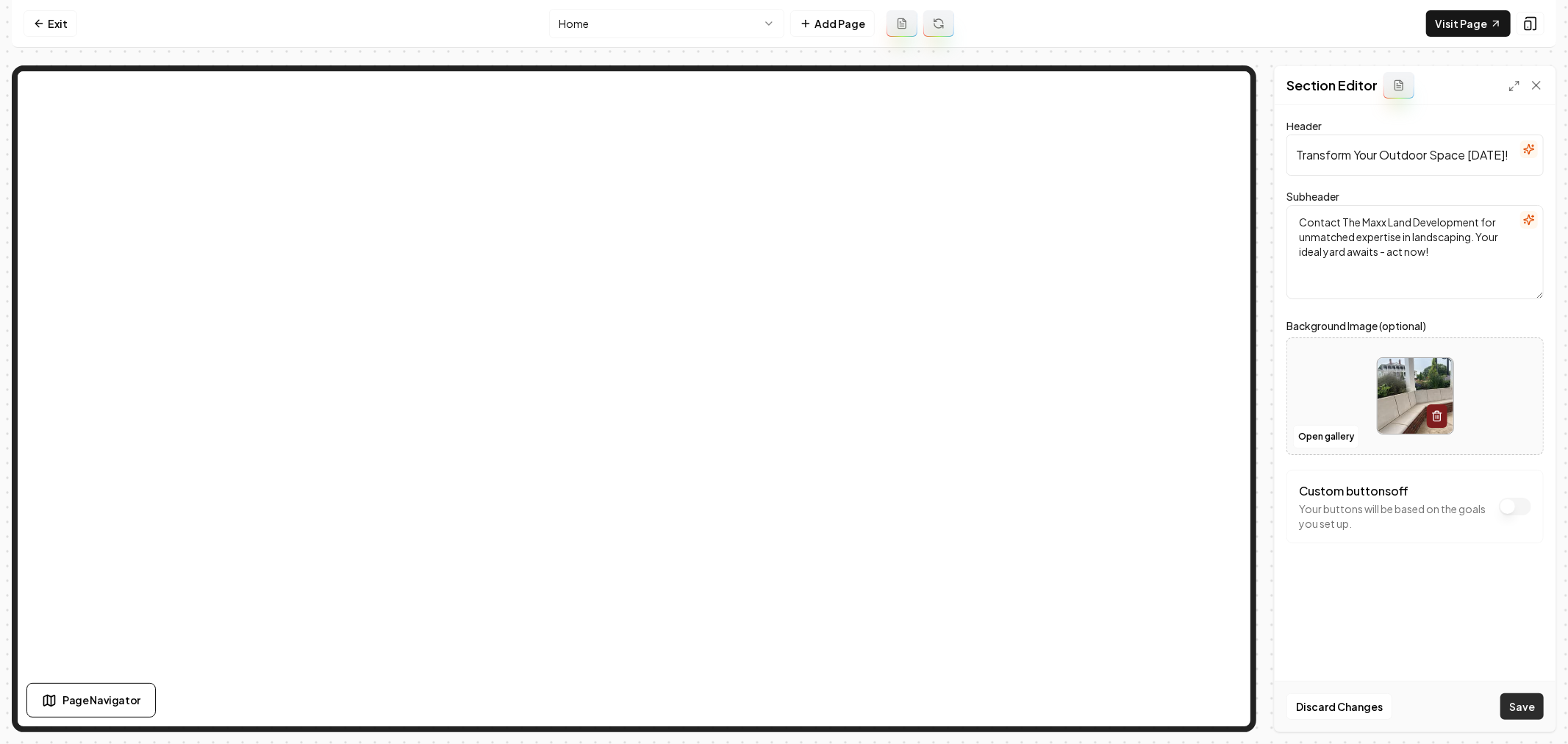
click at [1524, 701] on button "Save" at bounding box center [1521, 706] width 44 height 26
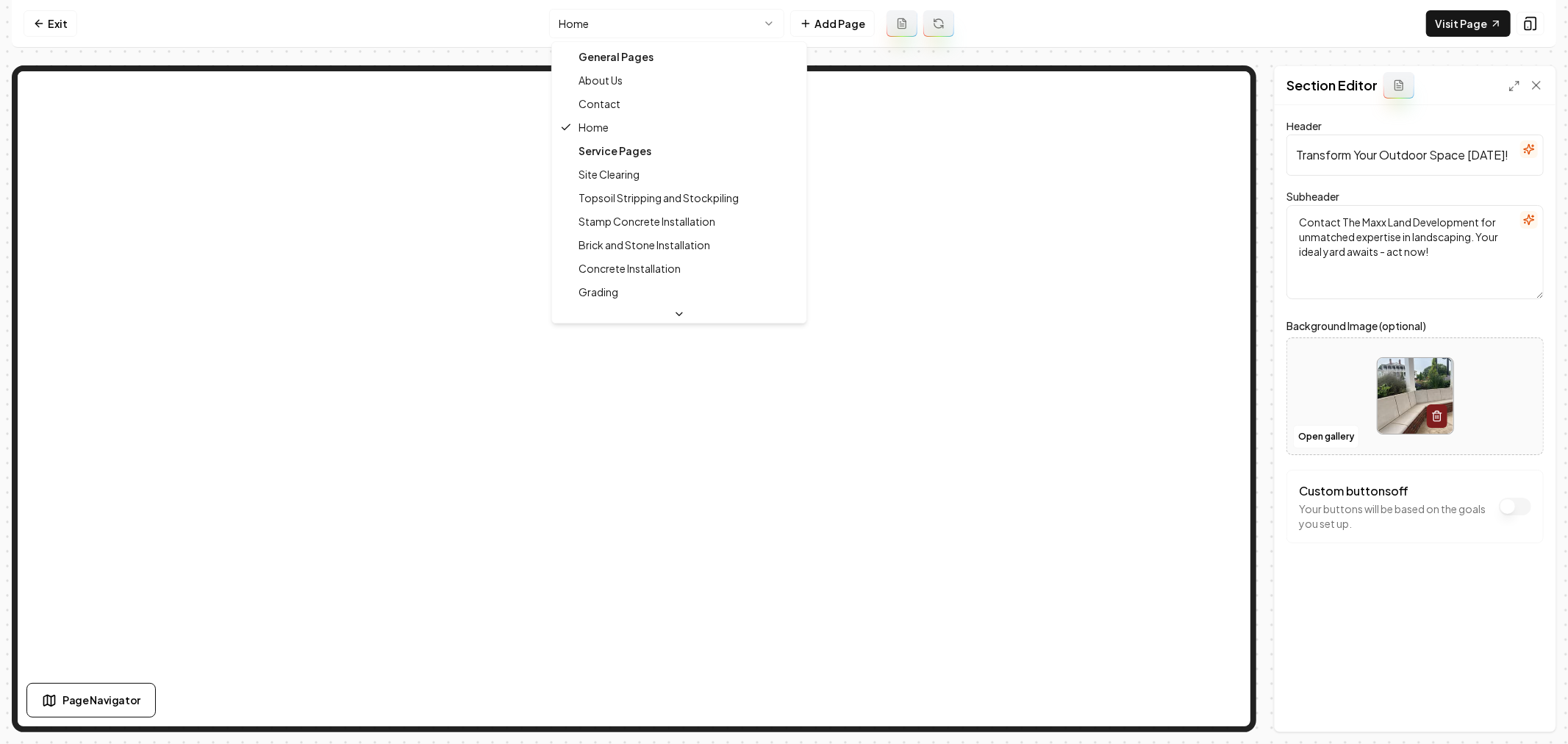
click at [686, 27] on html "Computer Required This feature is only available on a computer. Please switch t…" at bounding box center [784, 372] width 1568 height 744
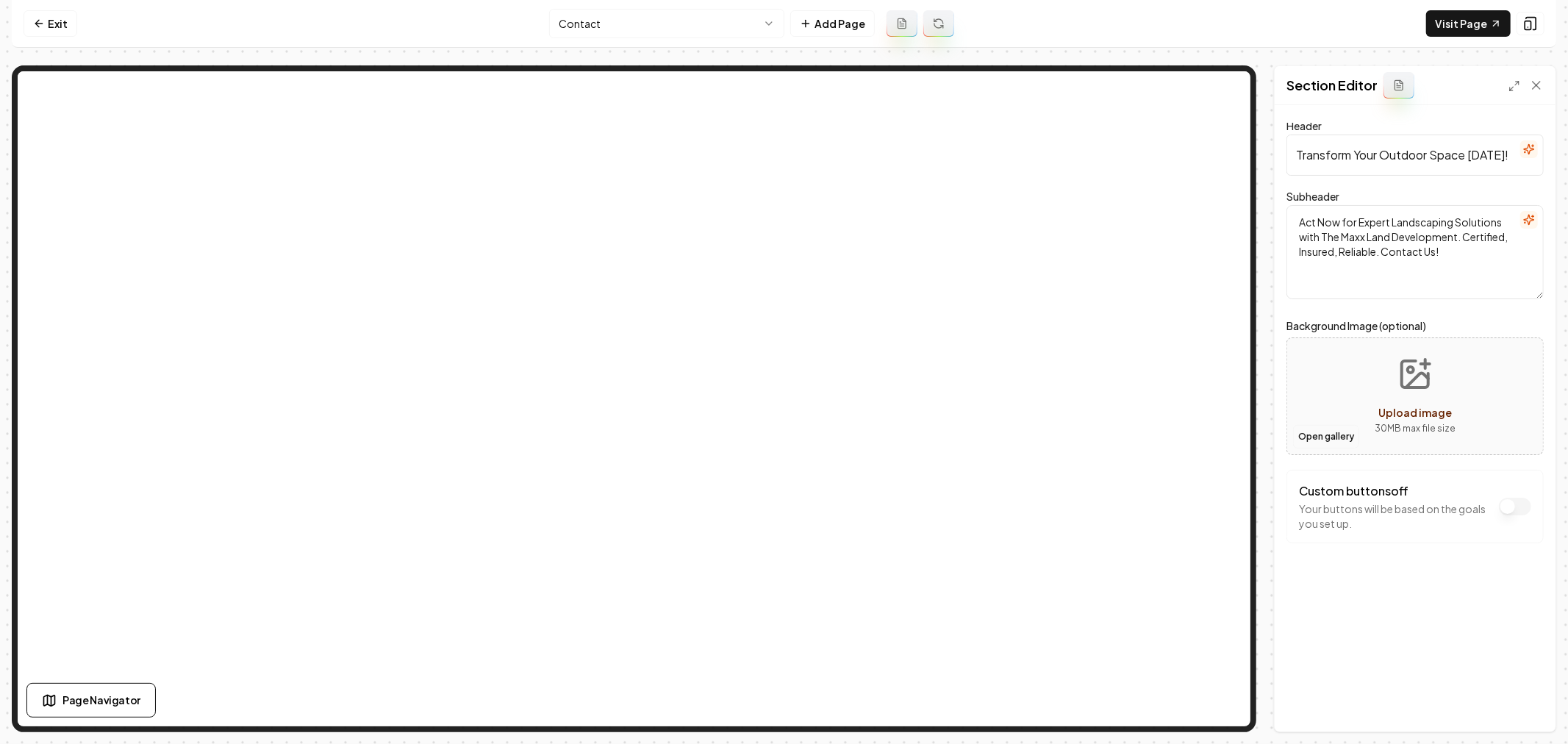
click at [1323, 435] on button "Open gallery" at bounding box center [1326, 436] width 66 height 24
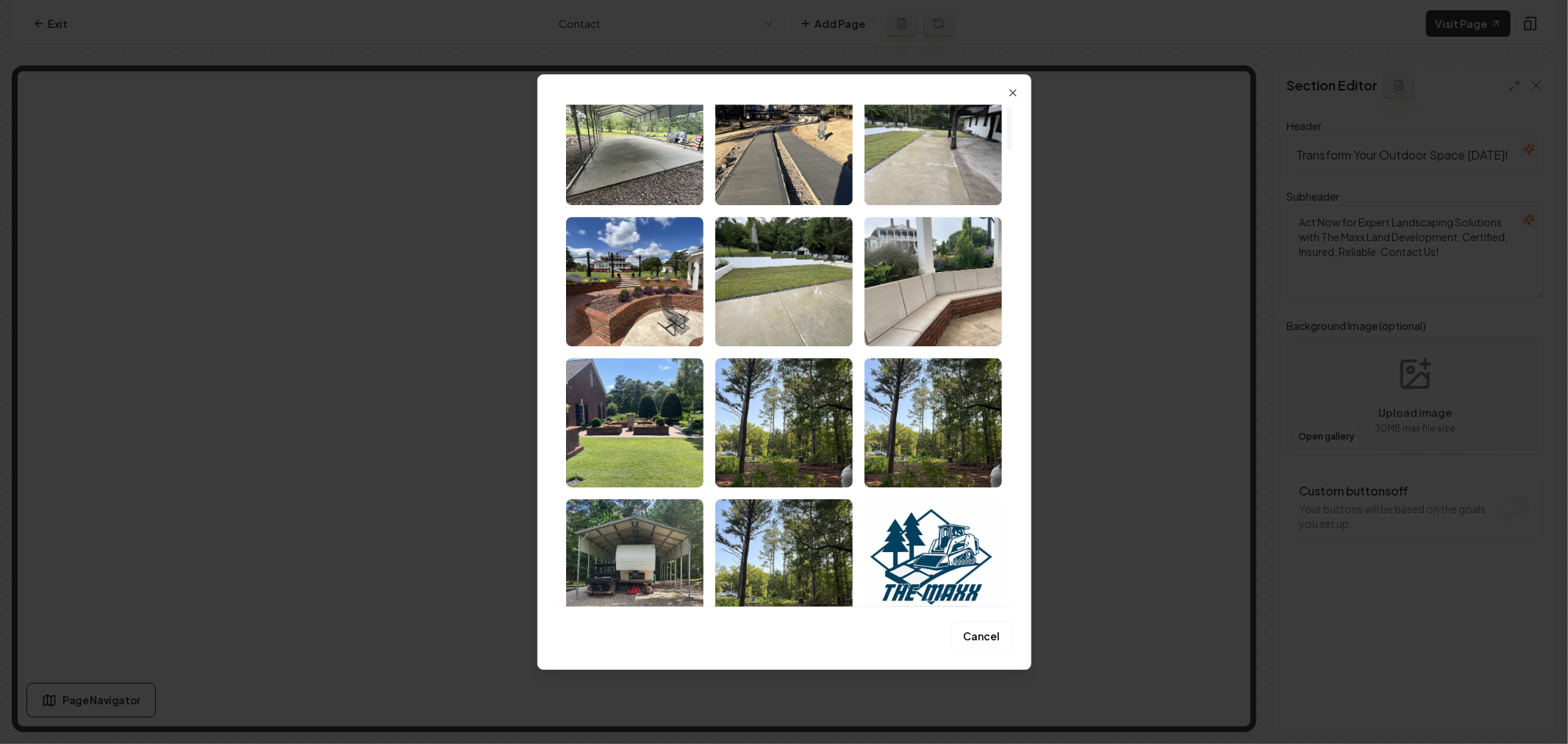
scroll to position [163, 0]
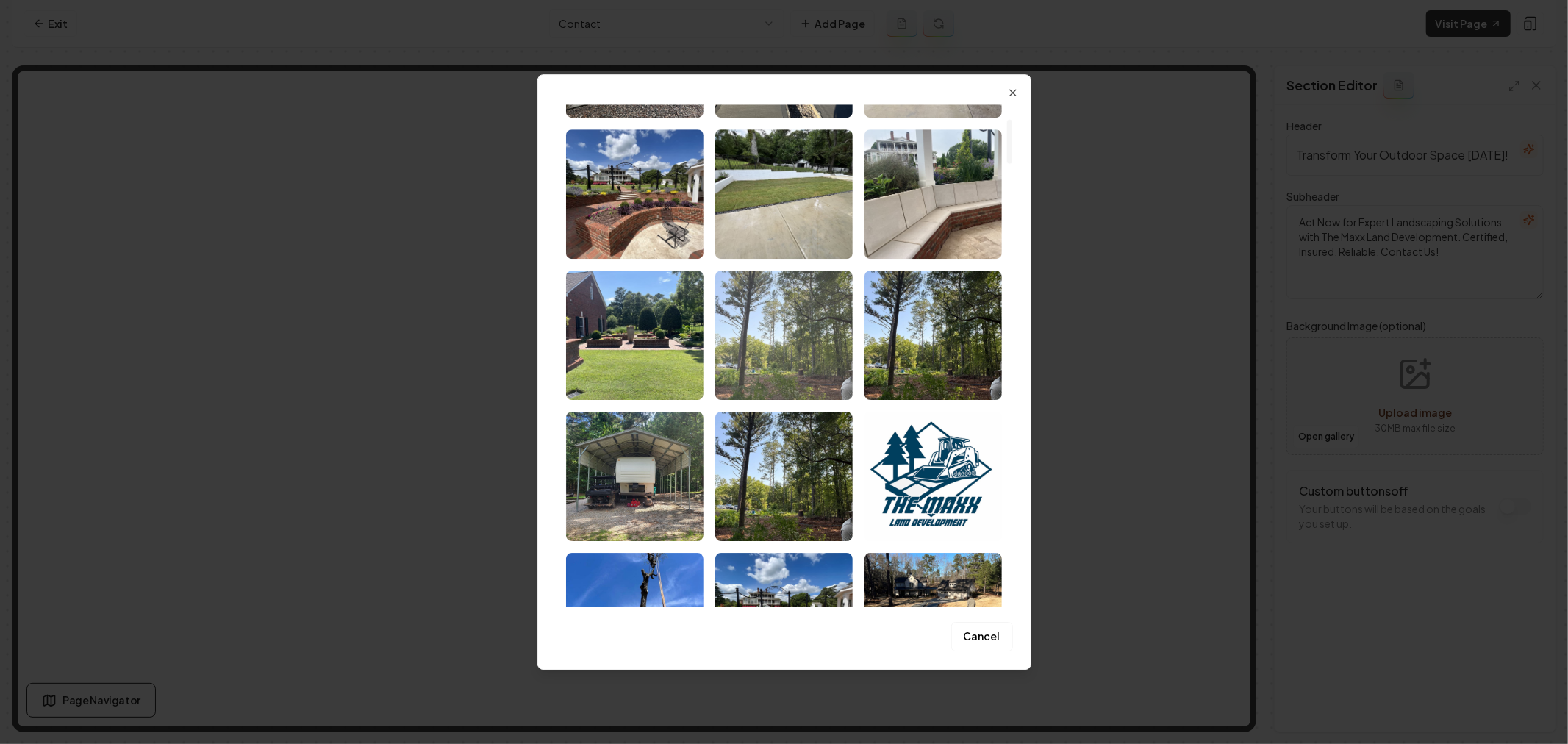
click at [773, 335] on img "Select image image_689cea215c7cd75eb8742007.jpg" at bounding box center [783, 335] width 137 height 130
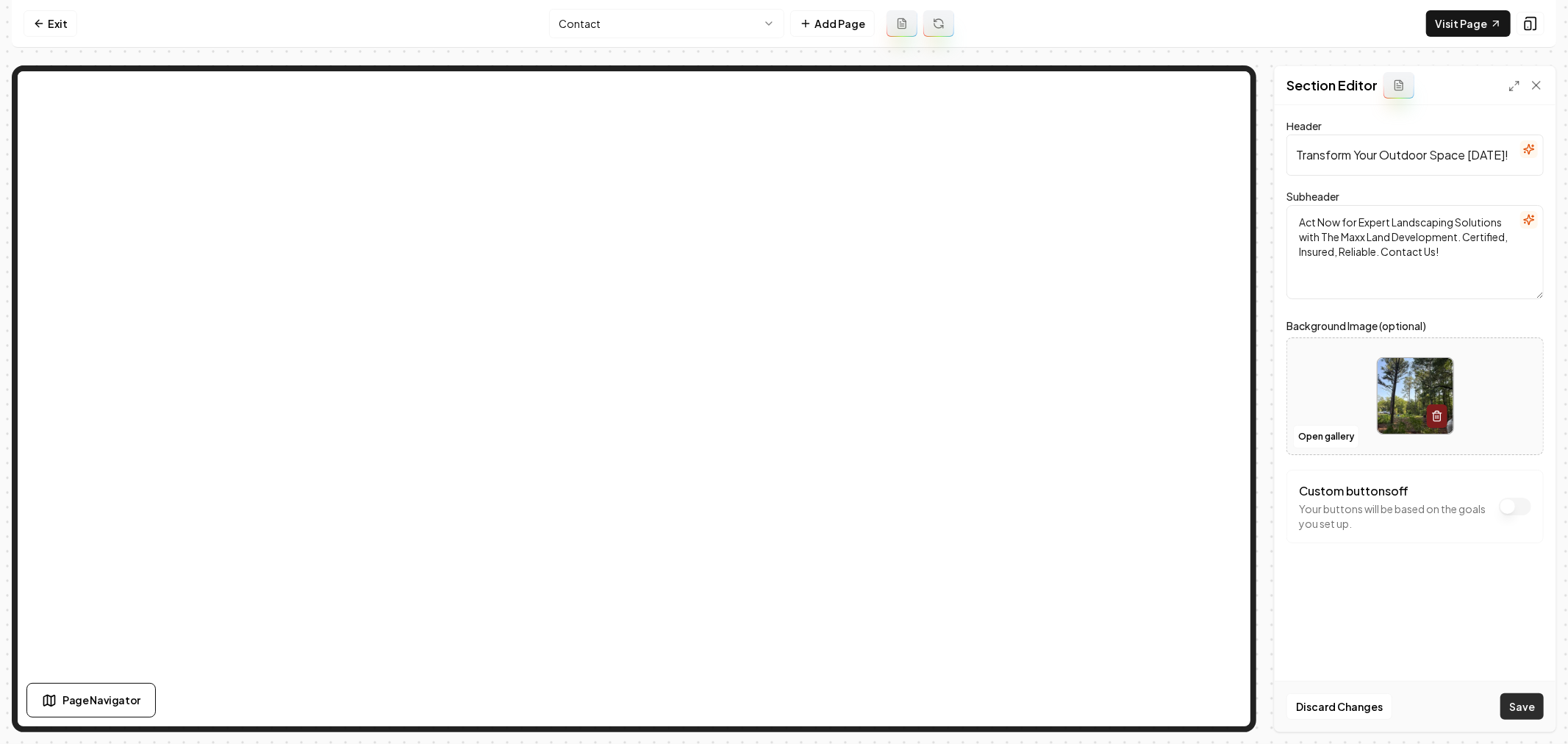
click at [1517, 706] on button "Save" at bounding box center [1521, 706] width 44 height 26
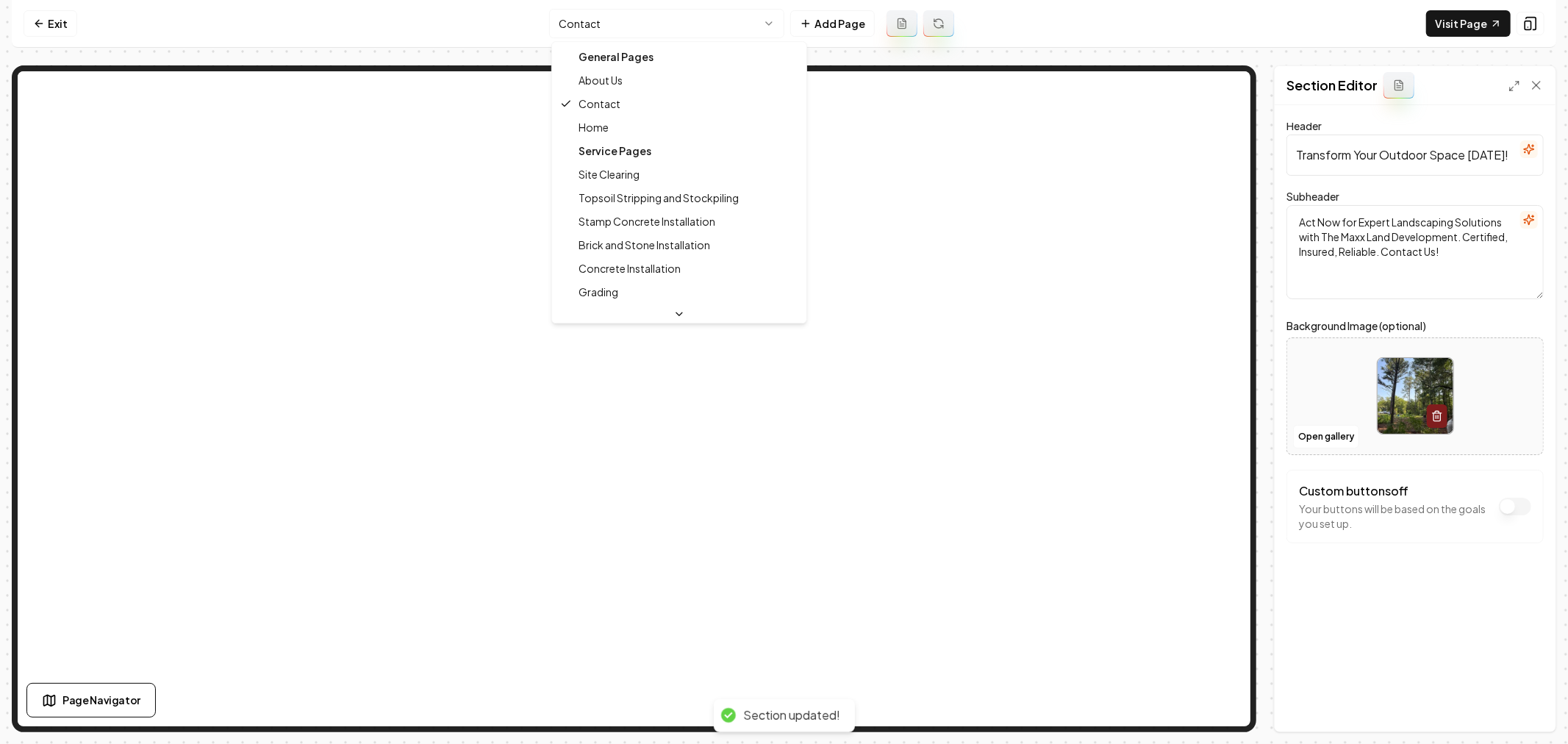
click at [608, 23] on html "Computer Required This feature is only available on a computer. Please switch t…" at bounding box center [784, 372] width 1568 height 744
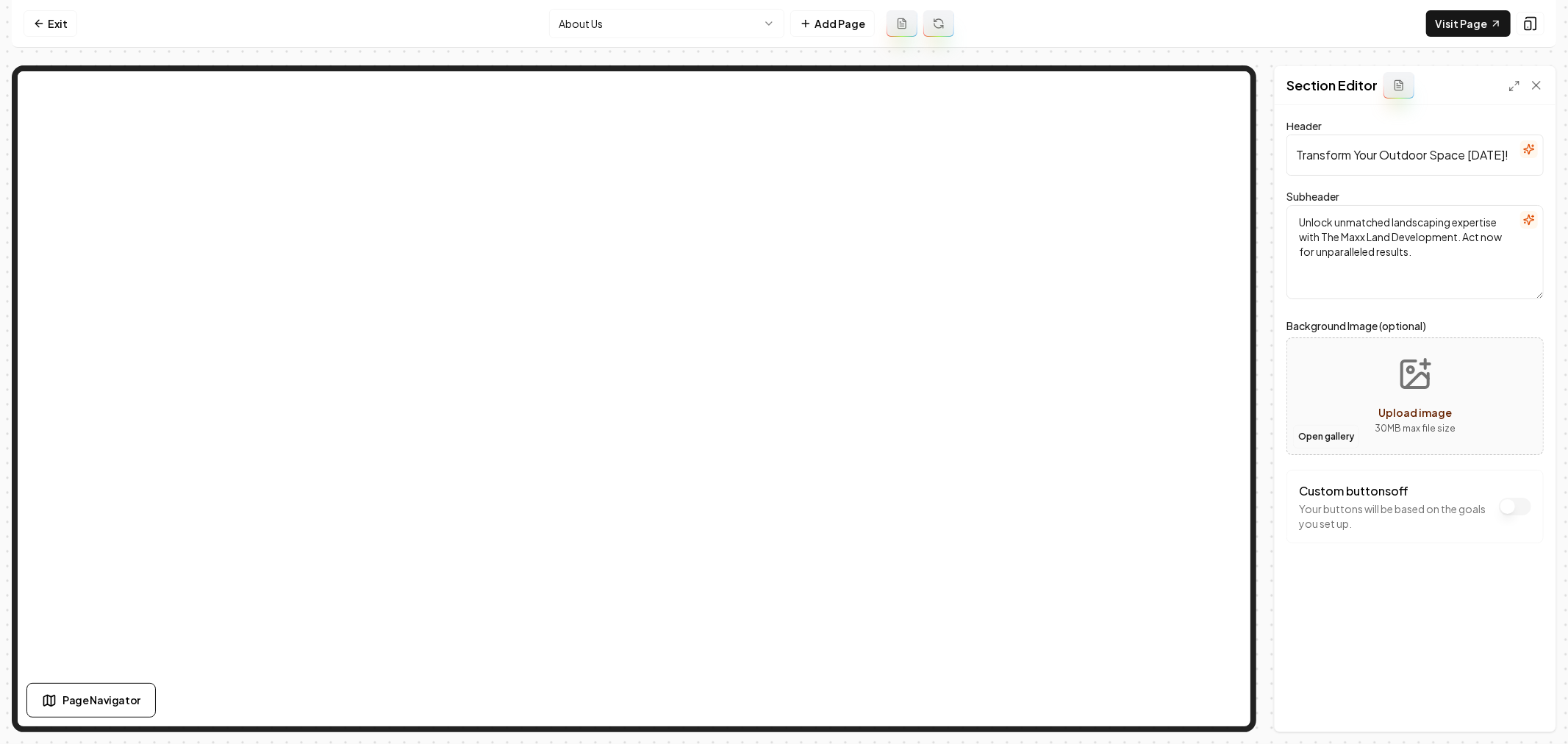
click at [1319, 442] on button "Open gallery" at bounding box center [1326, 436] width 66 height 24
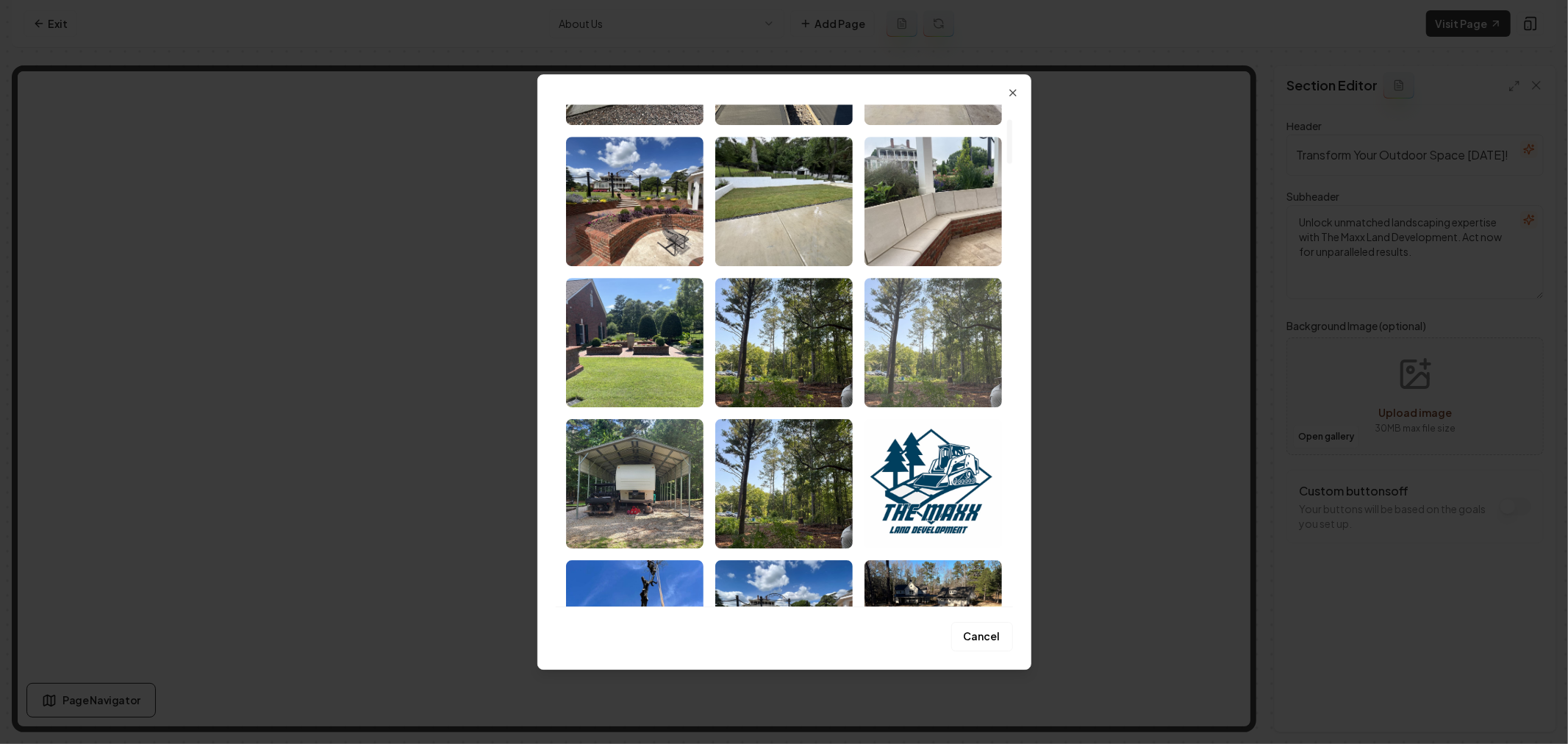
scroll to position [163, 0]
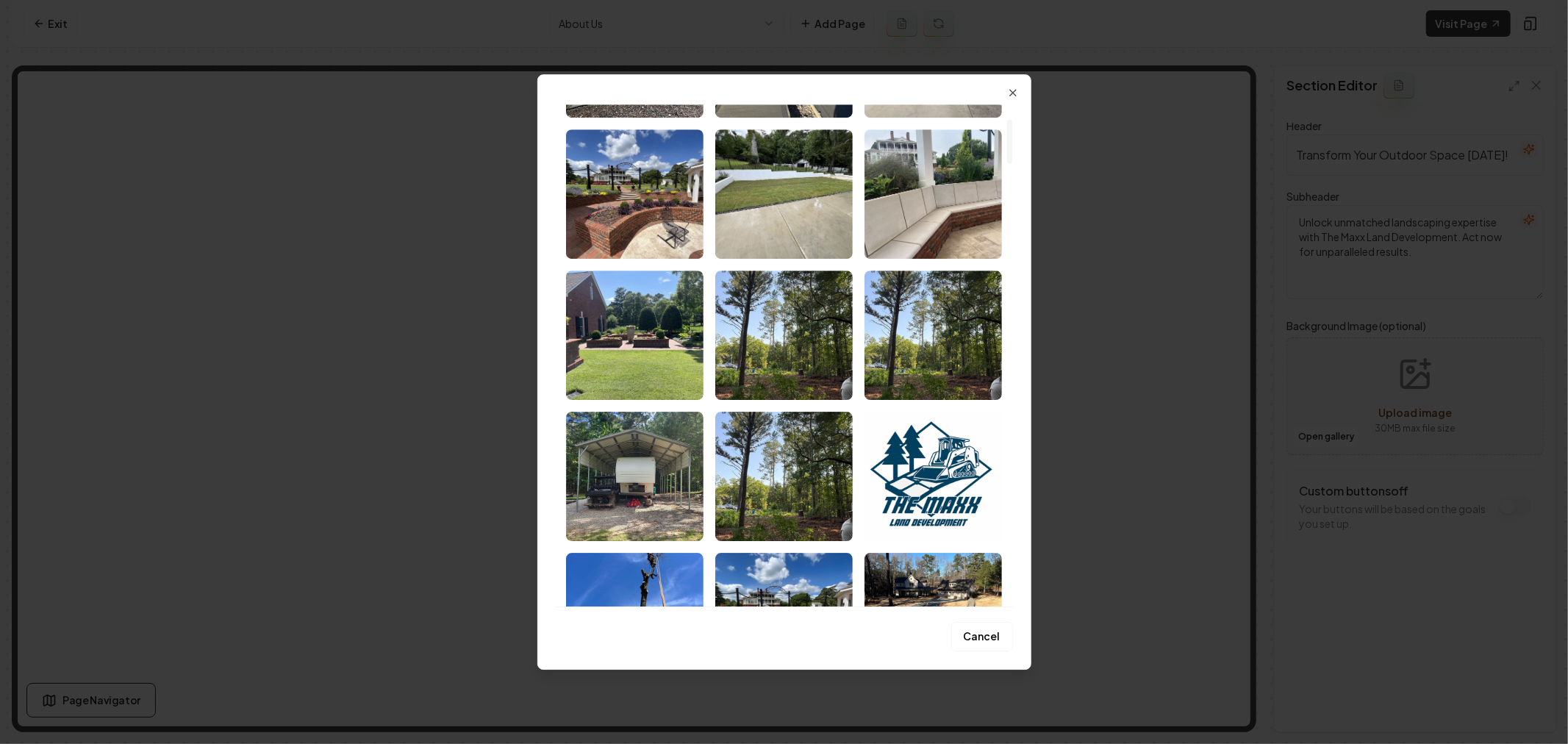
click at [768, 209] on img "Select image image_689cea235c7cd75eb874306b.png" at bounding box center [783, 194] width 137 height 130
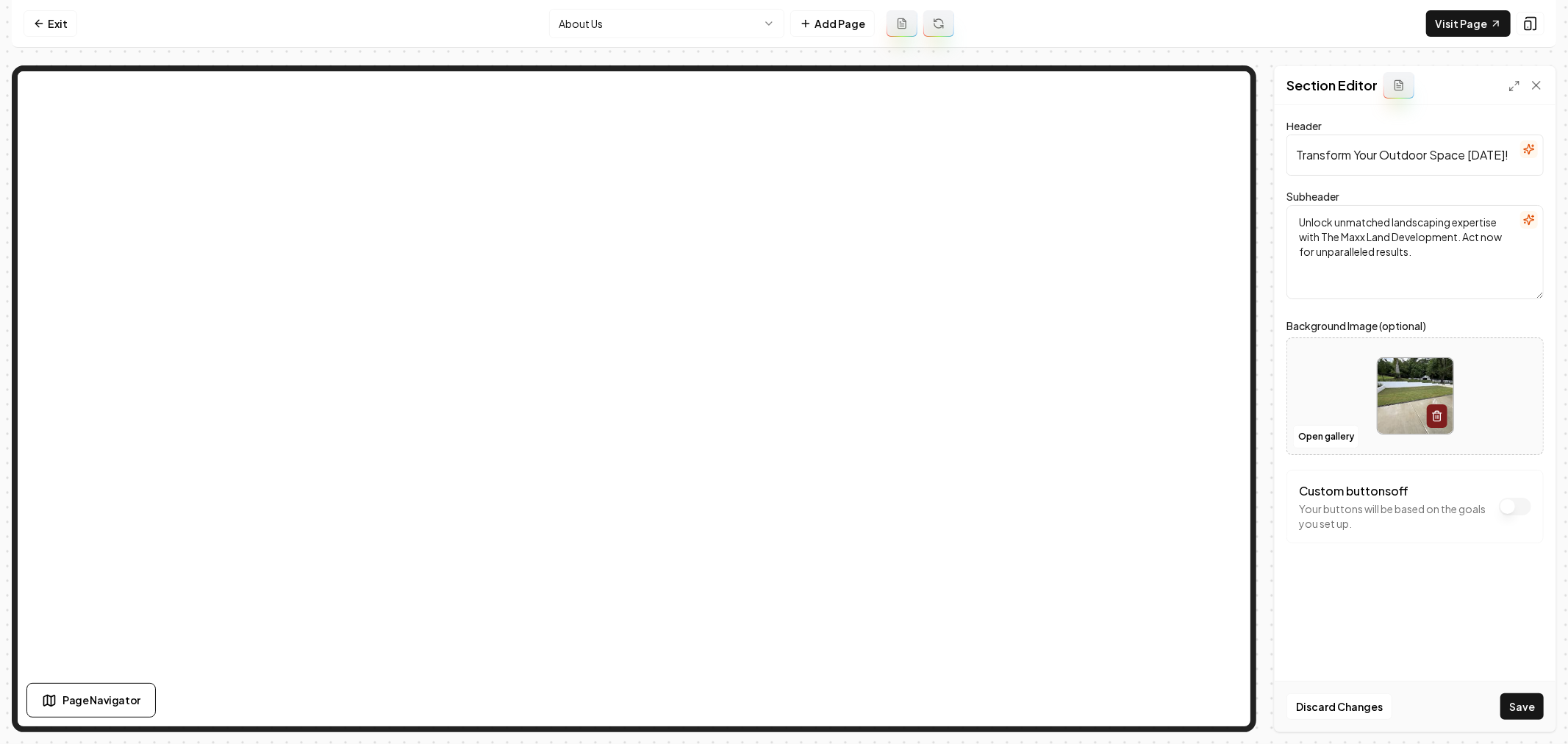
click at [1512, 706] on button "Save" at bounding box center [1521, 706] width 44 height 26
